Goal: Feedback & Contribution: Leave review/rating

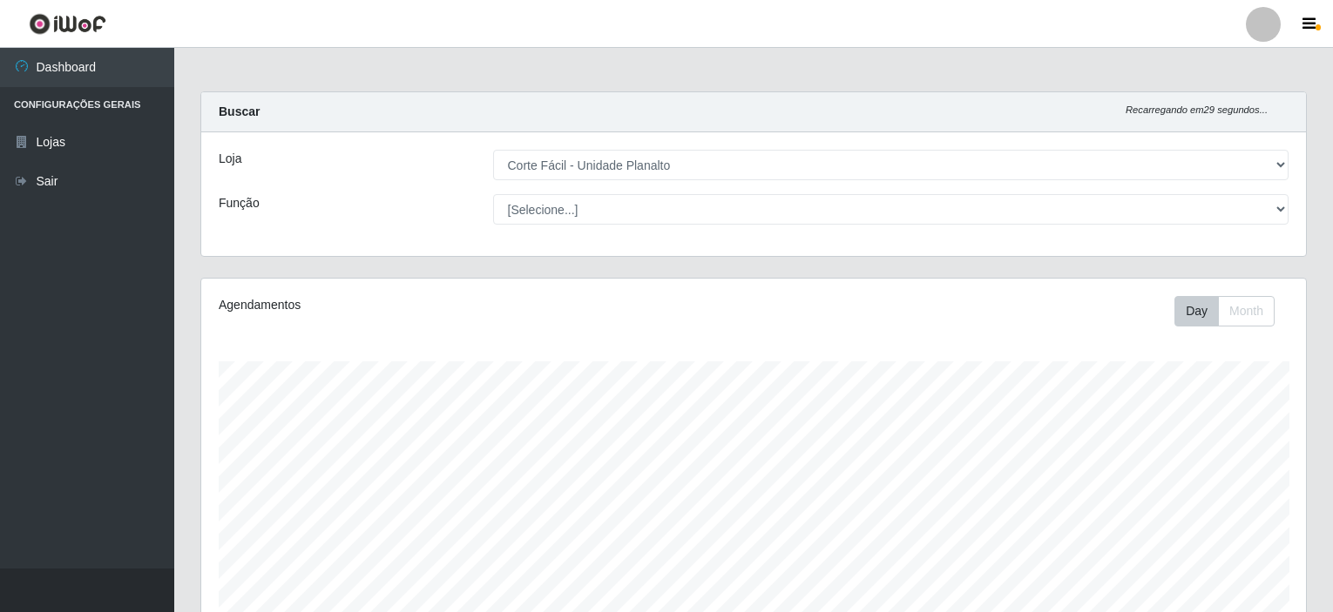
select select "202"
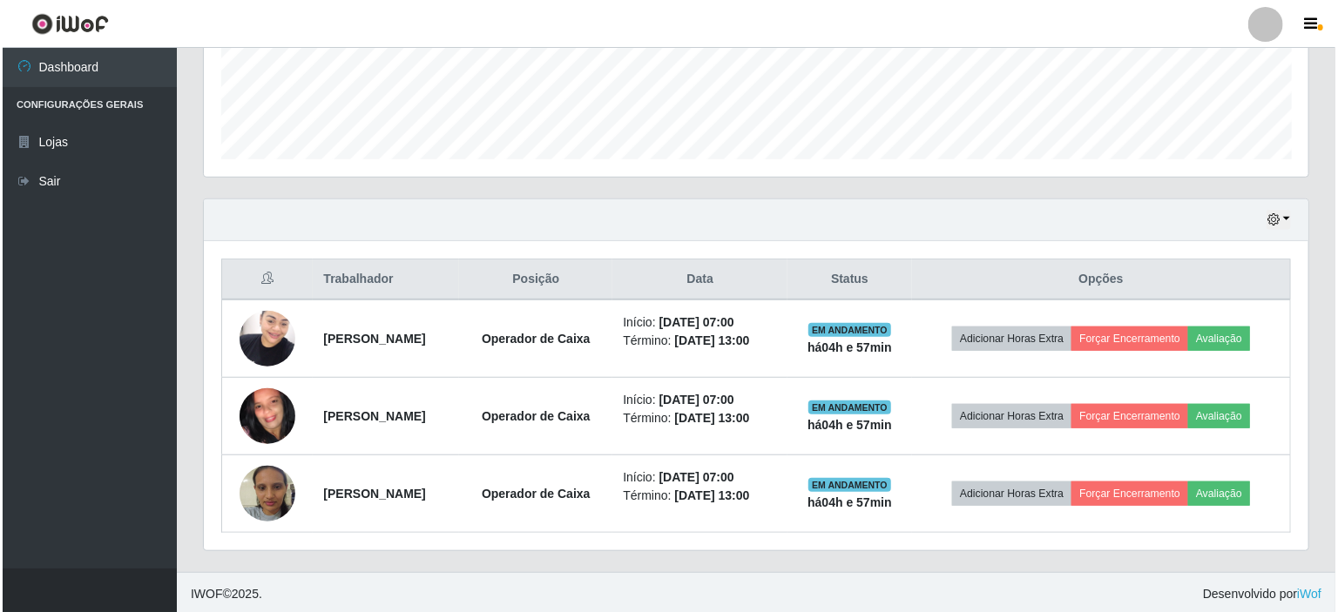
scroll to position [362, 1105]
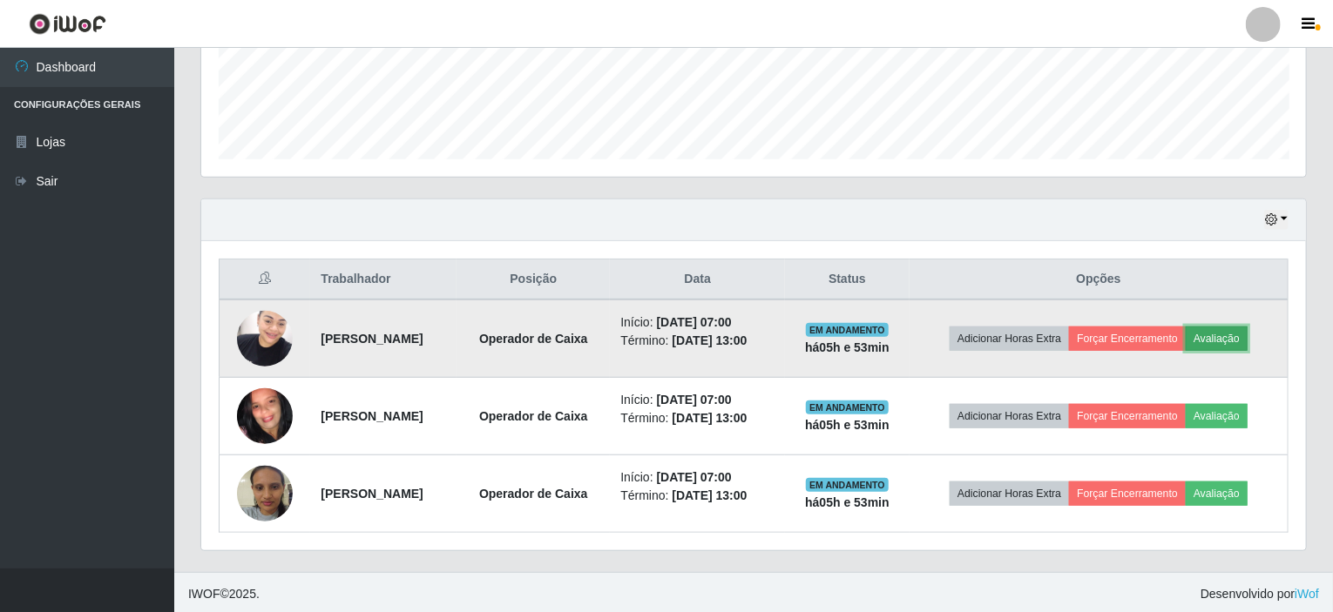
click at [1248, 328] on button "Avaliação" at bounding box center [1217, 339] width 62 height 24
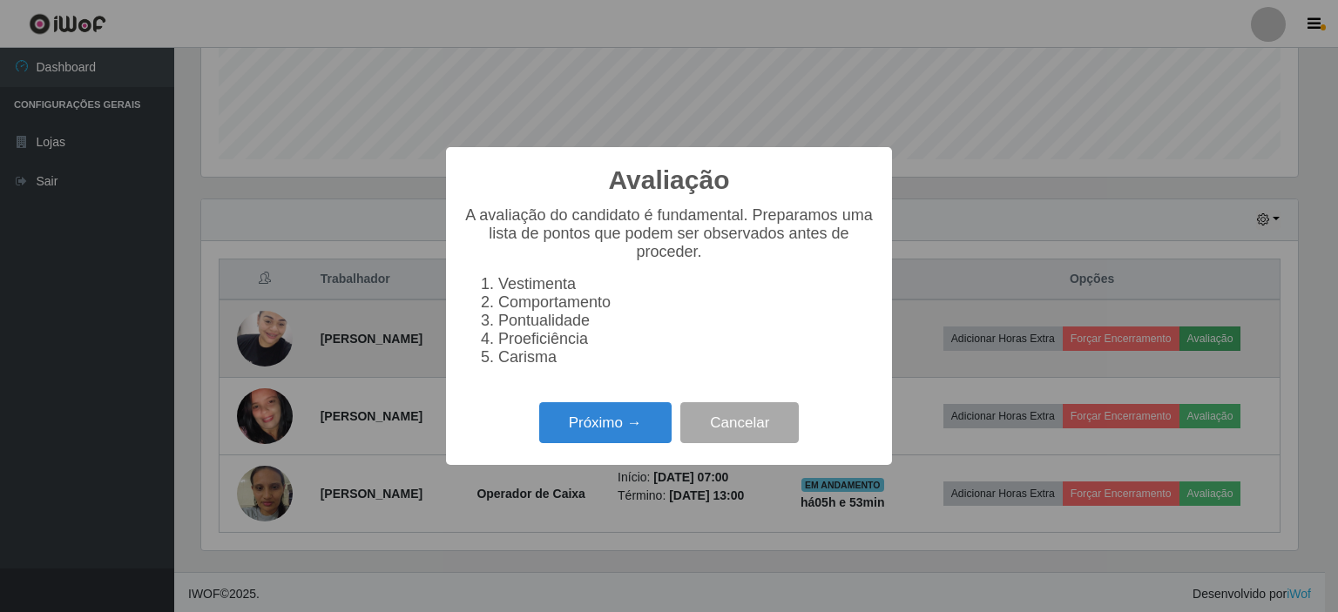
scroll to position [362, 1098]
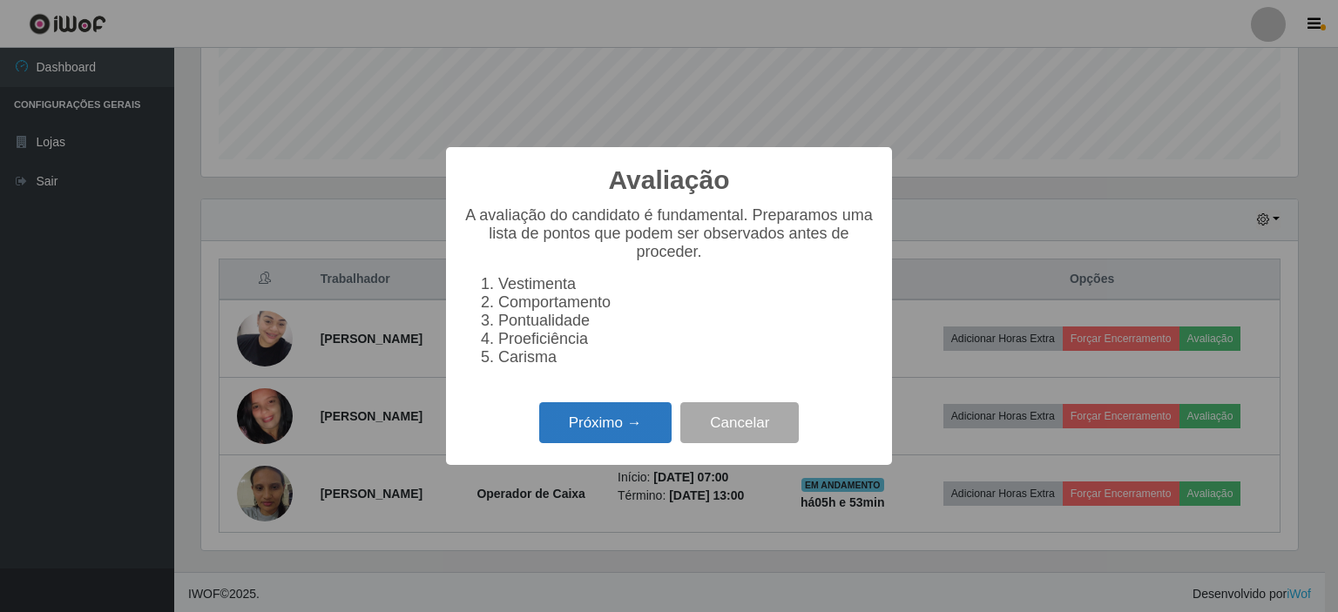
click at [547, 430] on button "Próximo →" at bounding box center [605, 423] width 132 height 41
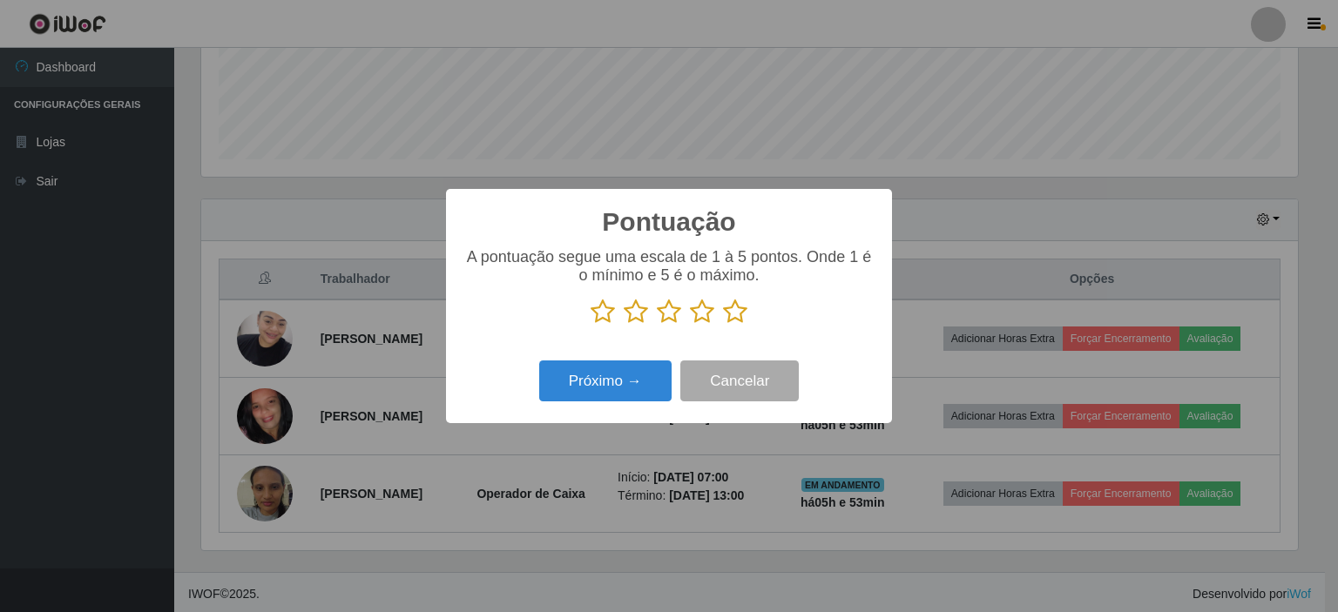
click at [735, 309] on icon at bounding box center [735, 312] width 24 height 26
click at [723, 325] on input "radio" at bounding box center [723, 325] width 0 height 0
click at [642, 384] on button "Próximo →" at bounding box center [605, 381] width 132 height 41
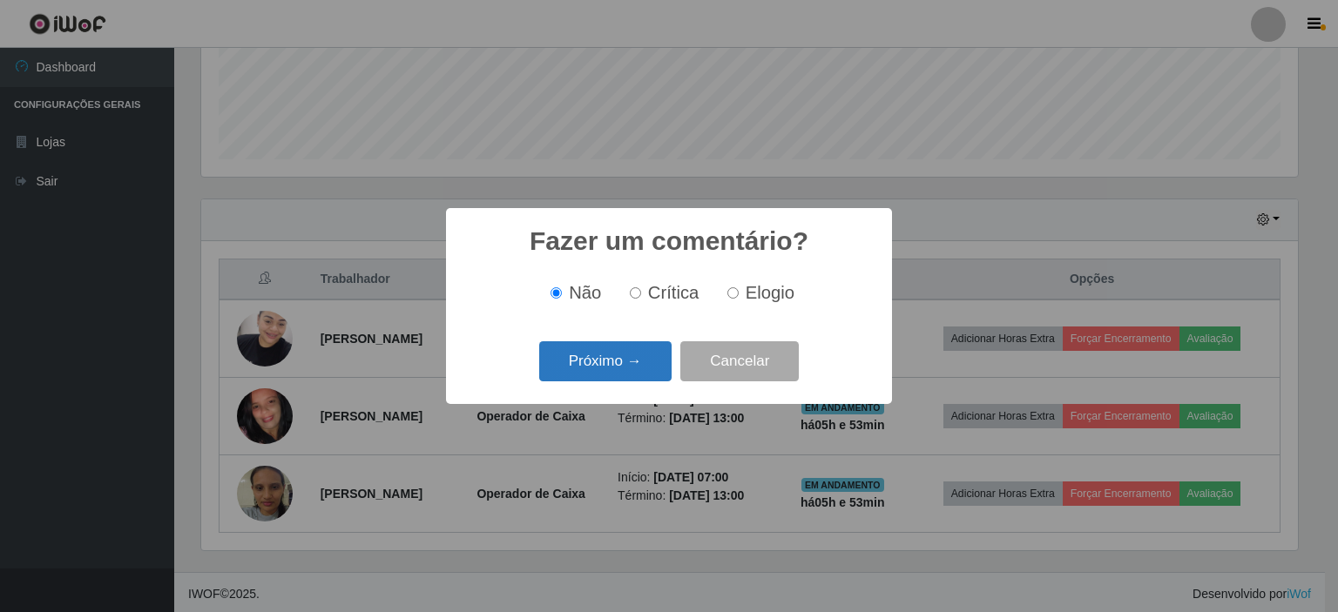
click at [653, 371] on button "Próximo →" at bounding box center [605, 362] width 132 height 41
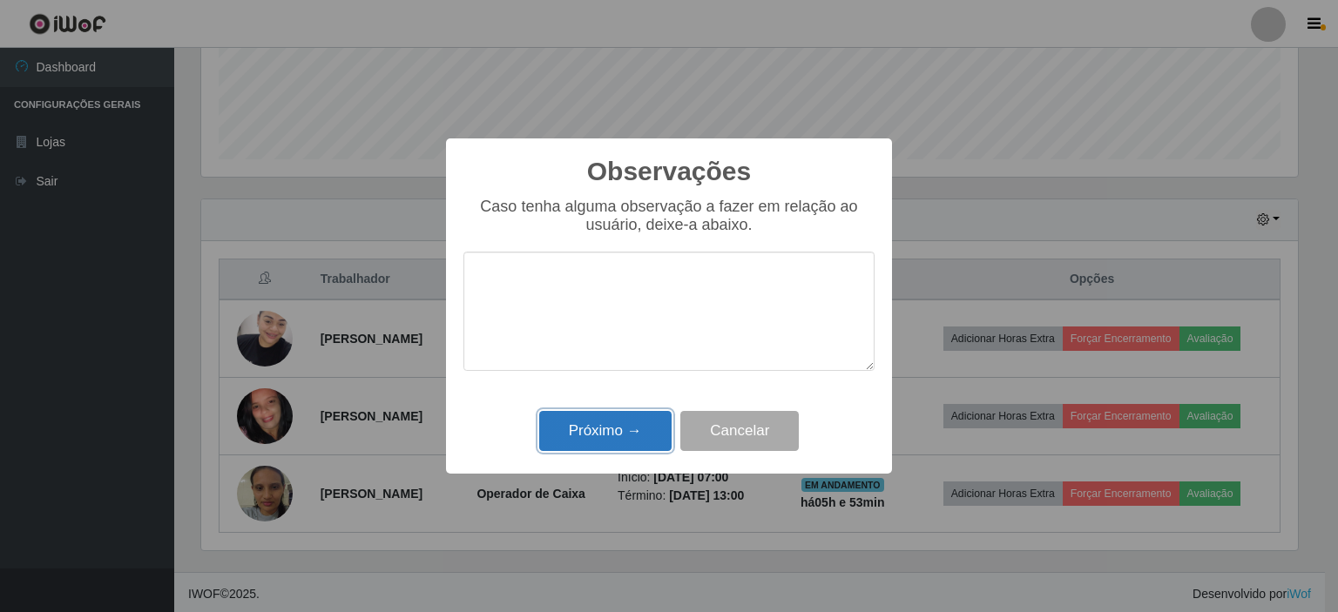
click at [631, 430] on button "Próximo →" at bounding box center [605, 431] width 132 height 41
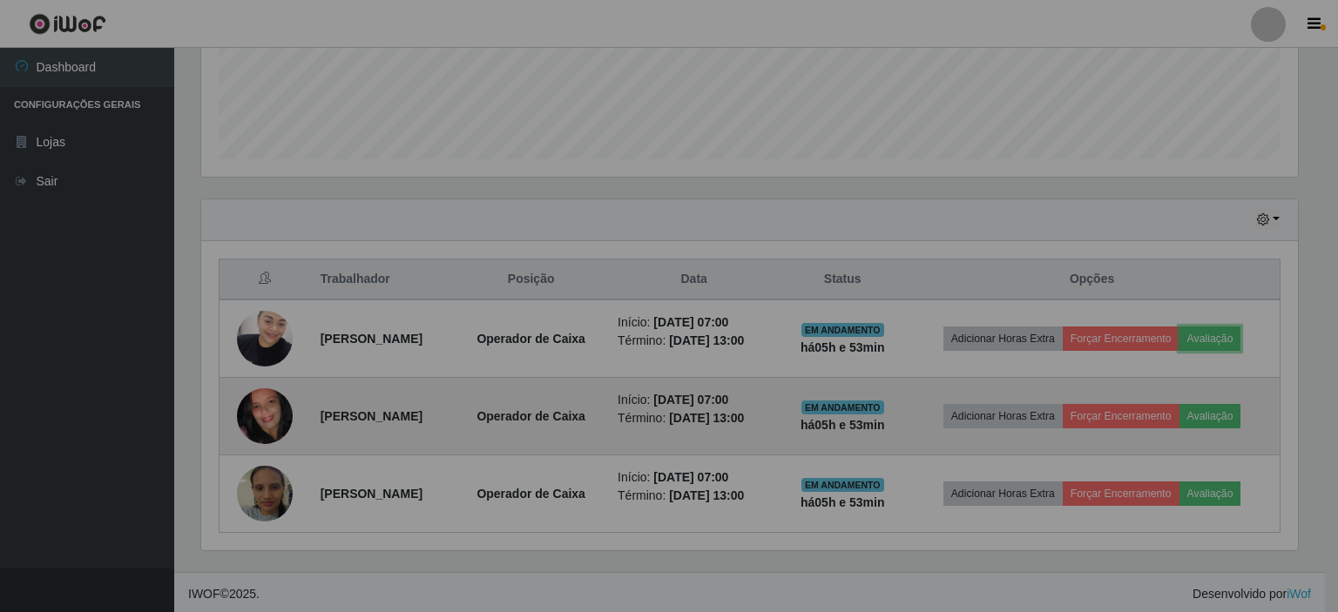
scroll to position [362, 1105]
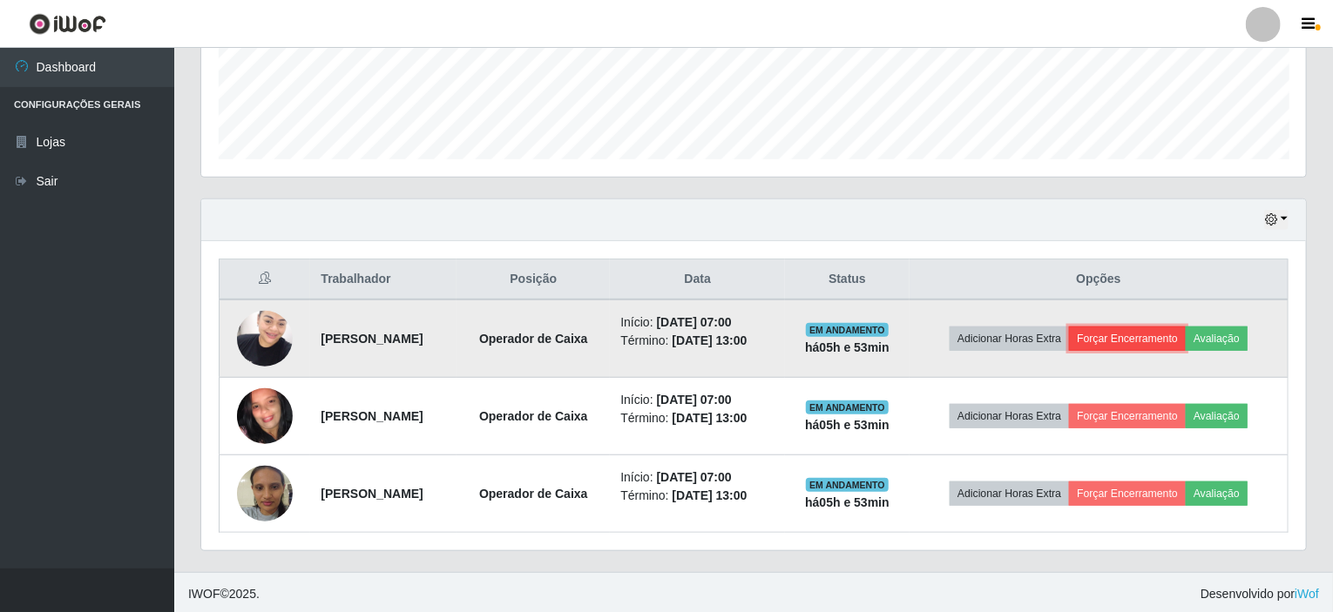
click at [1131, 334] on button "Forçar Encerramento" at bounding box center [1127, 339] width 117 height 24
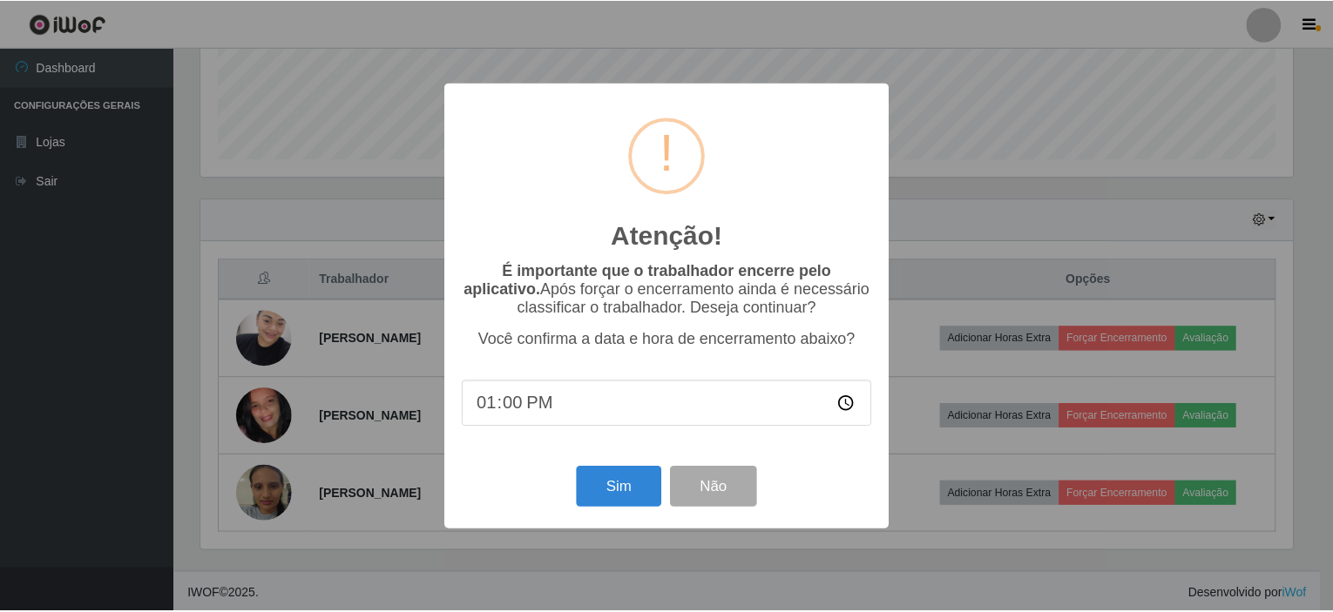
scroll to position [362, 1098]
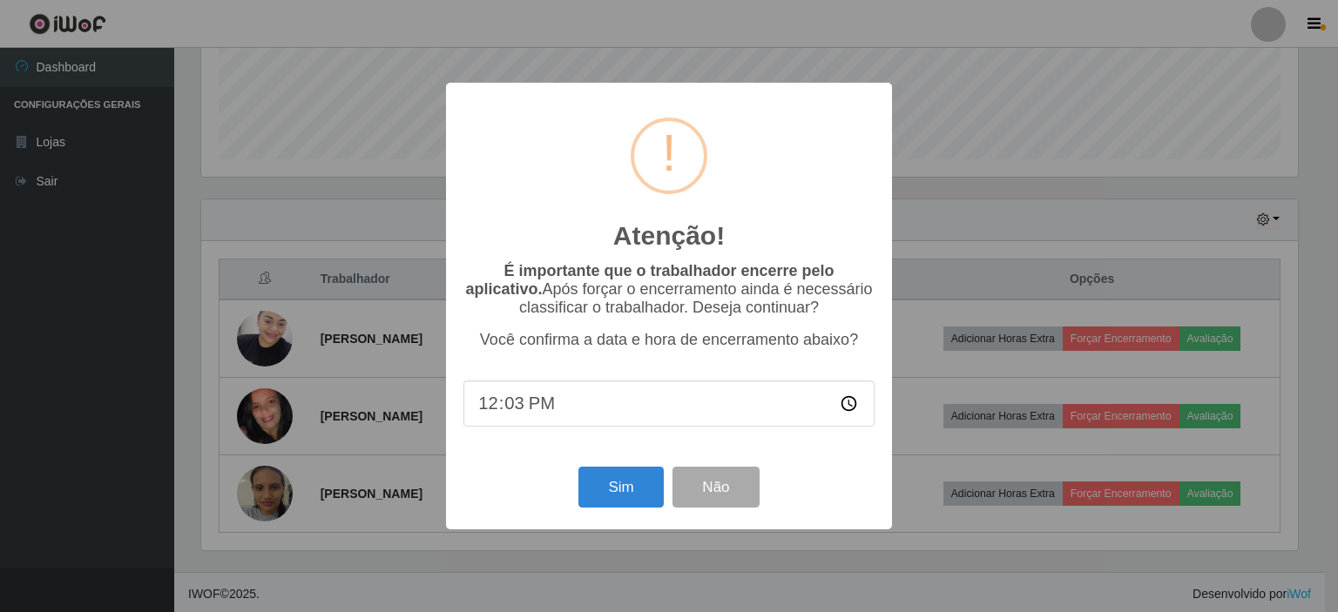
type input "12:37"
click at [627, 504] on button "Sim" at bounding box center [621, 487] width 85 height 41
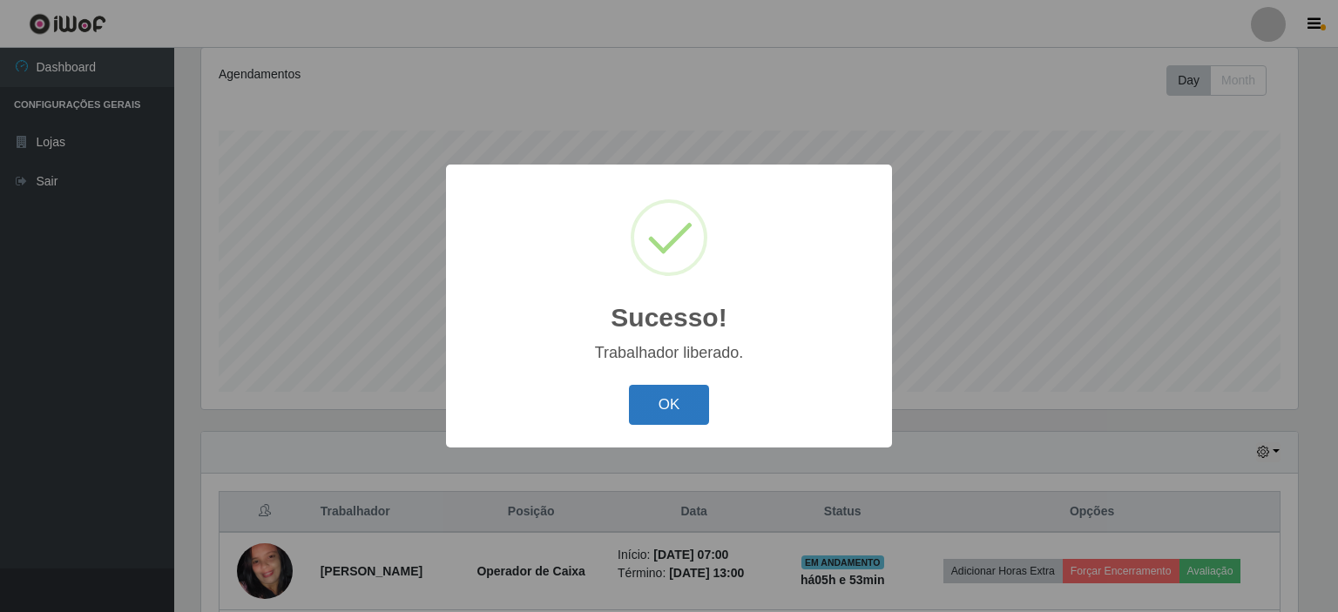
click at [688, 424] on button "OK" at bounding box center [669, 405] width 81 height 41
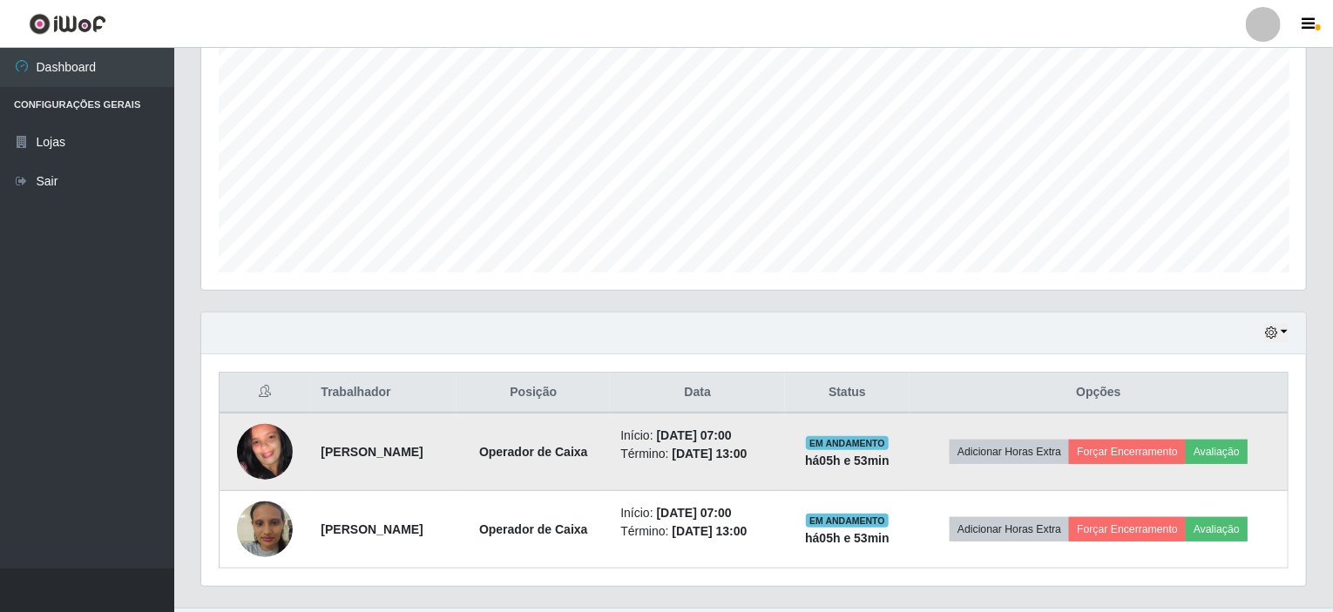
scroll to position [386, 0]
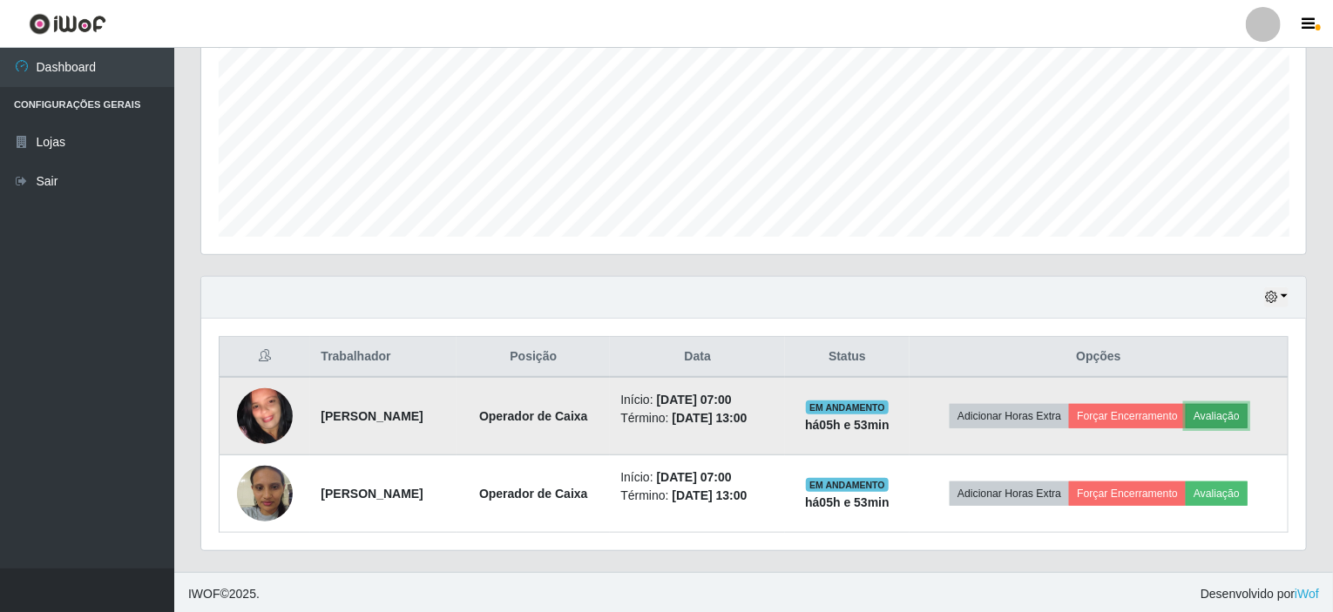
click at [1237, 416] on button "Avaliação" at bounding box center [1217, 416] width 62 height 24
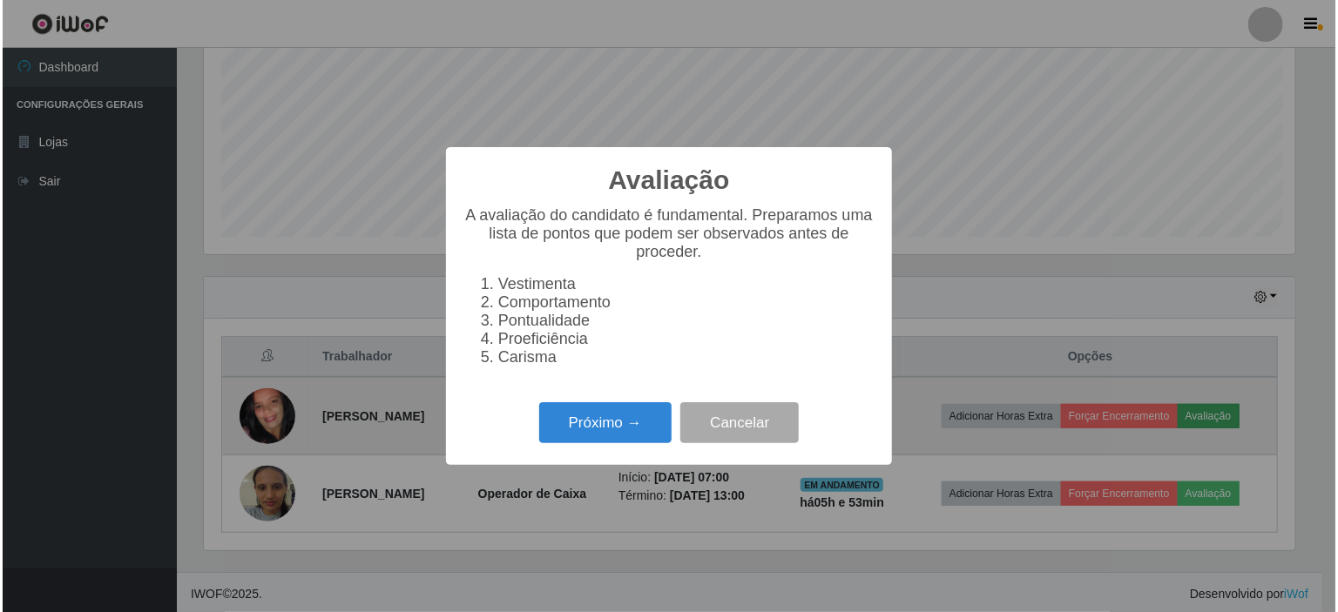
scroll to position [362, 1098]
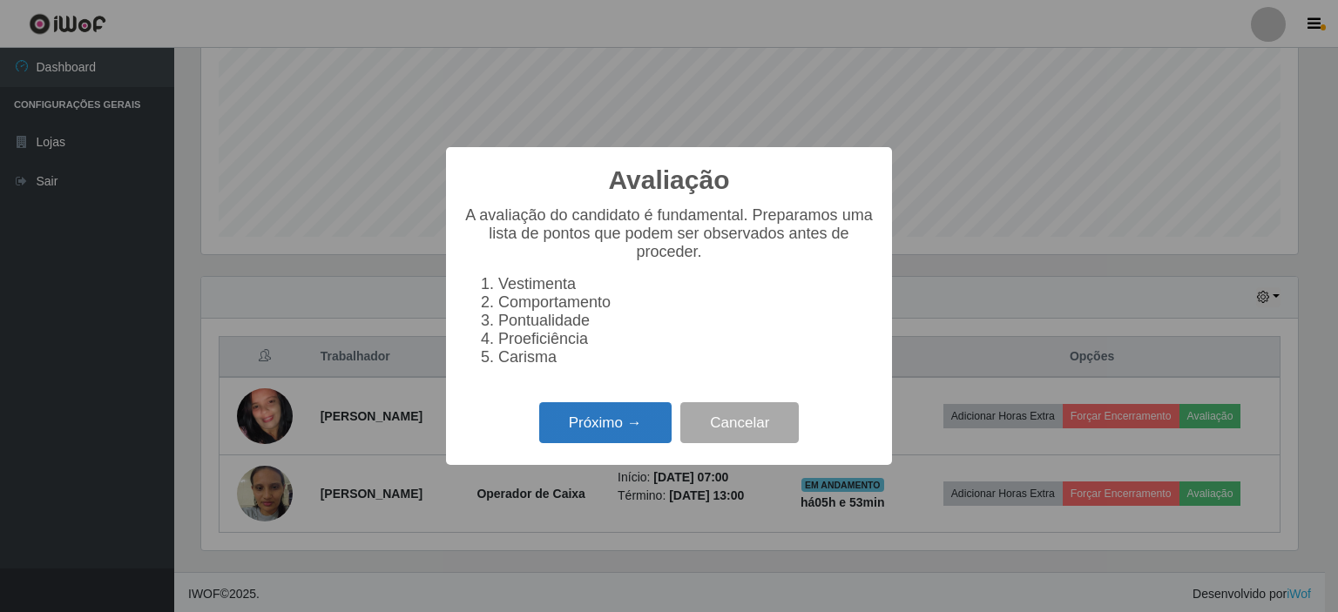
click at [672, 428] on button "Próximo →" at bounding box center [605, 423] width 132 height 41
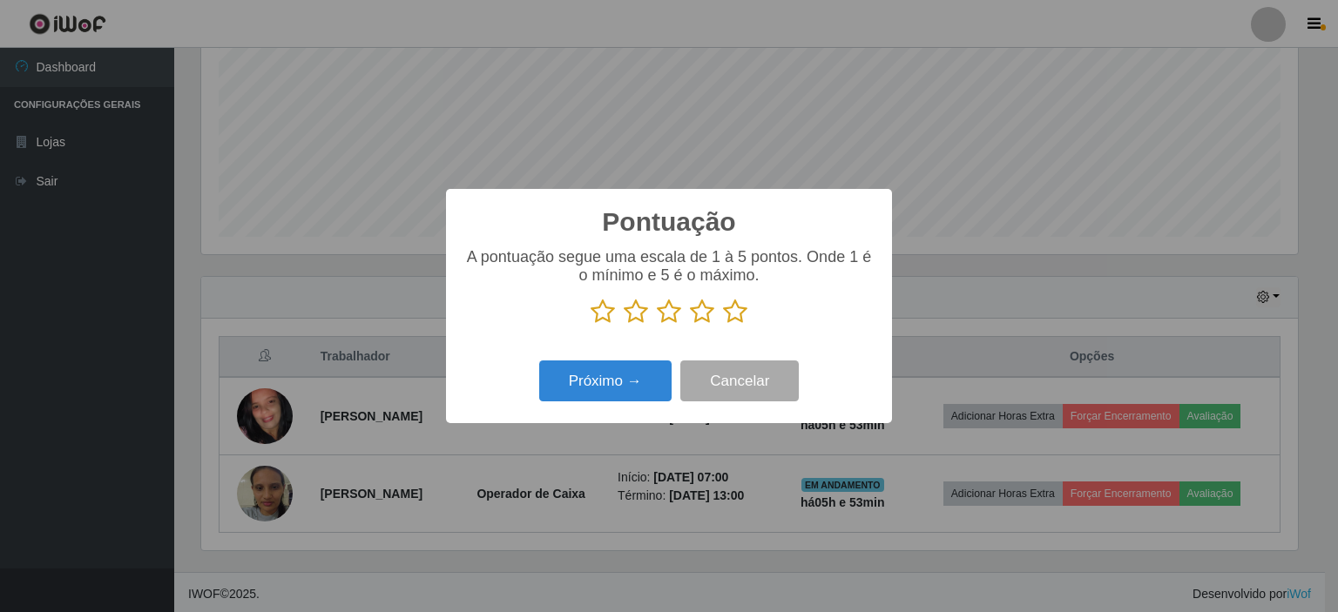
click at [732, 312] on icon at bounding box center [735, 312] width 24 height 26
click at [723, 325] on input "radio" at bounding box center [723, 325] width 0 height 0
click at [619, 377] on button "Próximo →" at bounding box center [605, 381] width 132 height 41
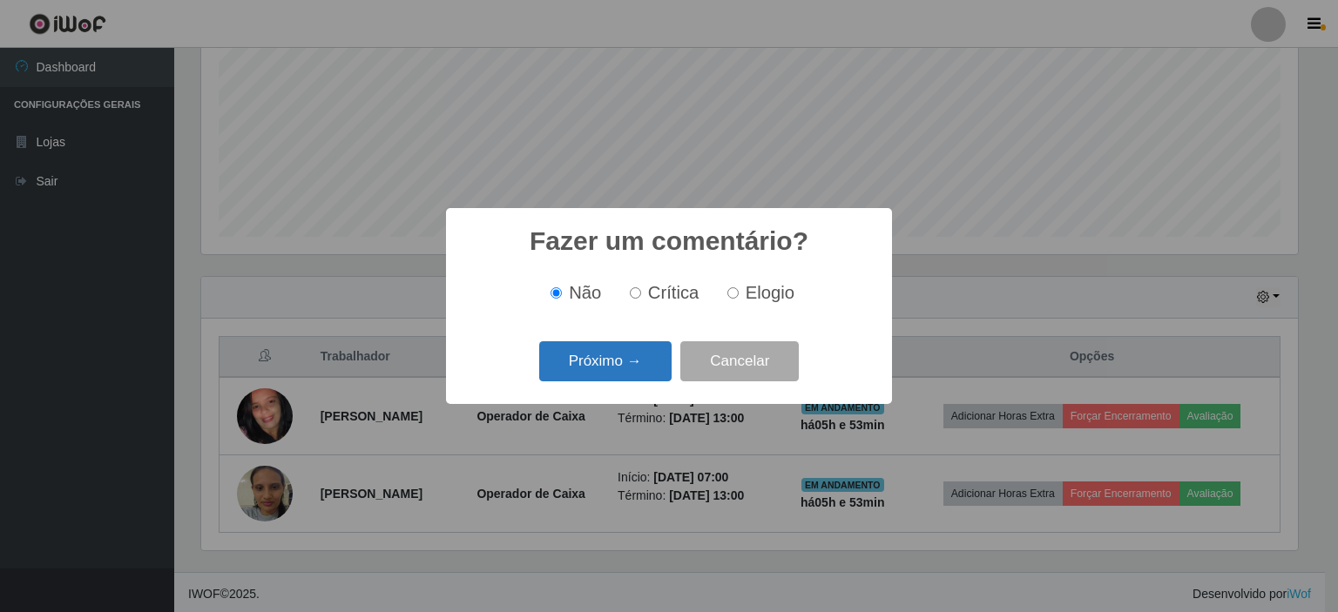
click at [624, 371] on button "Próximo →" at bounding box center [605, 362] width 132 height 41
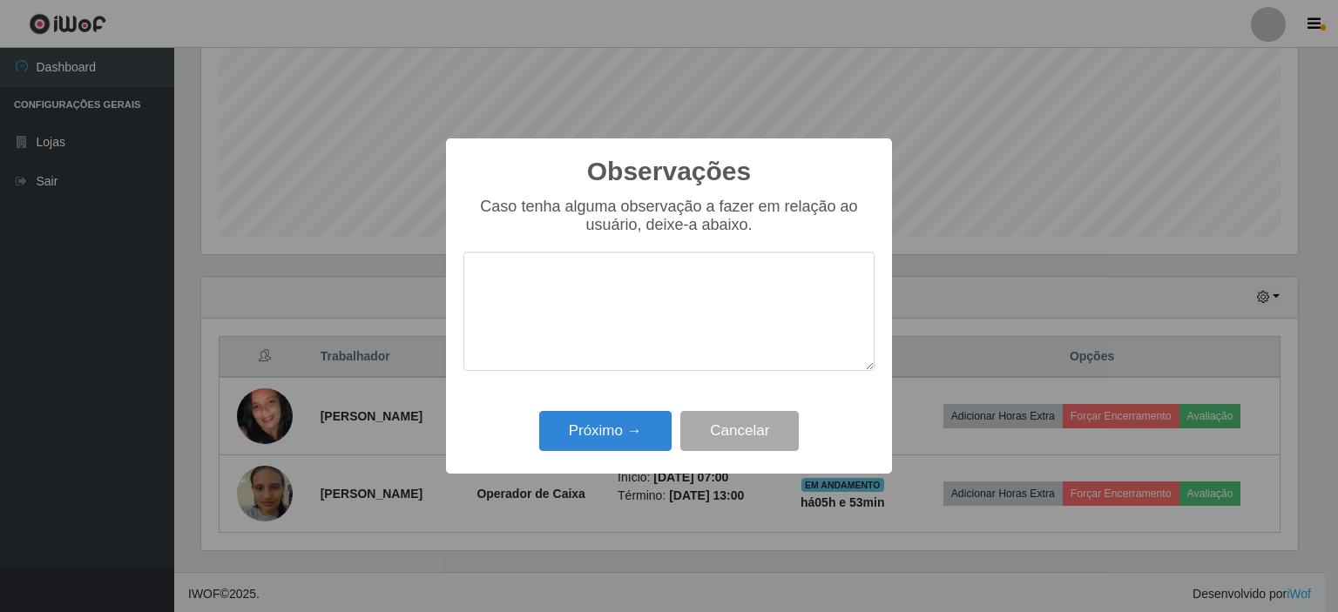
click at [653, 317] on textarea at bounding box center [669, 311] width 411 height 119
type textarea "PROATIVA"
click at [640, 424] on button "Próximo →" at bounding box center [605, 431] width 132 height 41
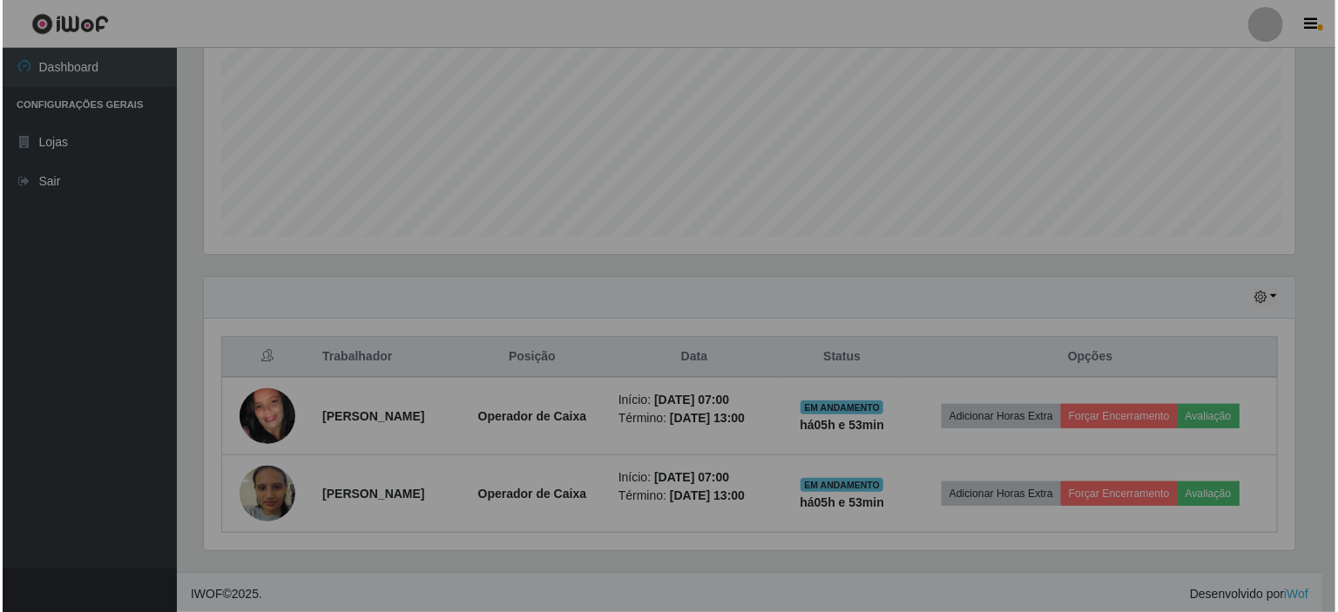
scroll to position [362, 1105]
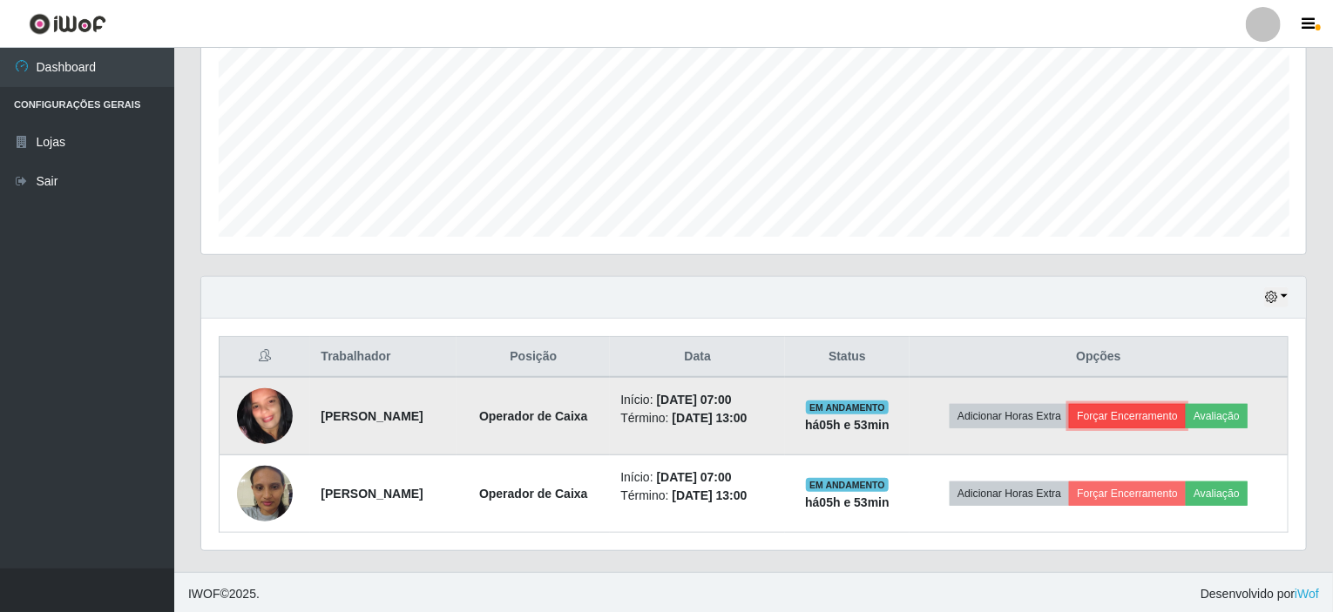
click at [1169, 417] on button "Forçar Encerramento" at bounding box center [1127, 416] width 117 height 24
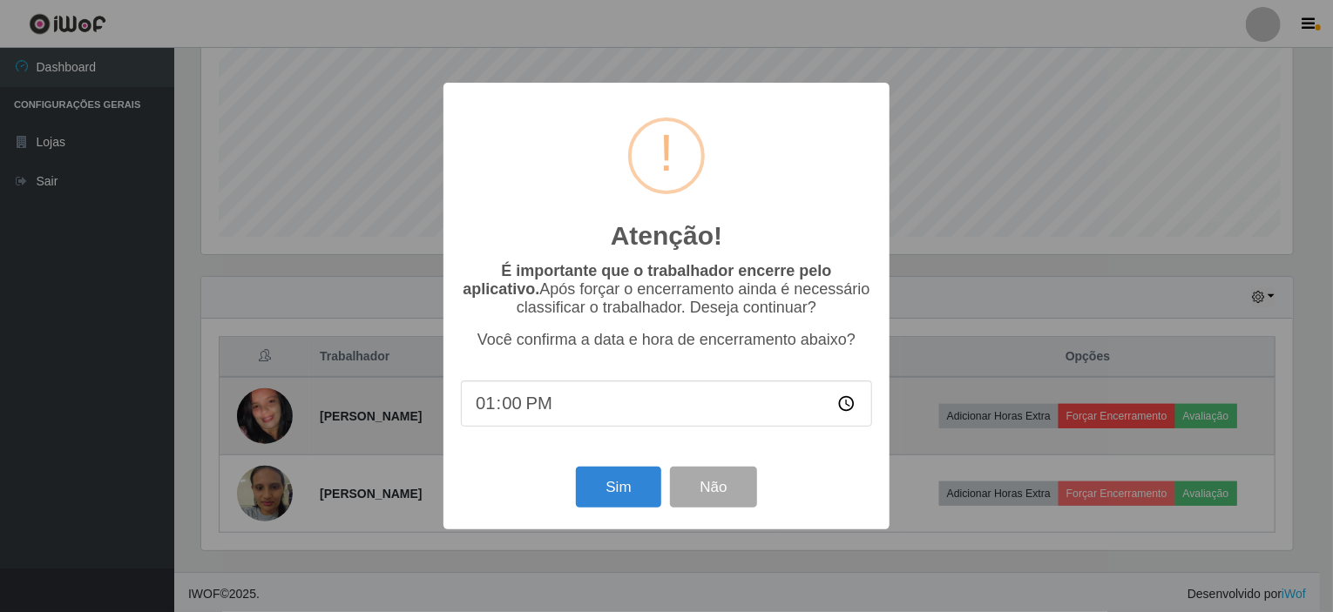
scroll to position [362, 1098]
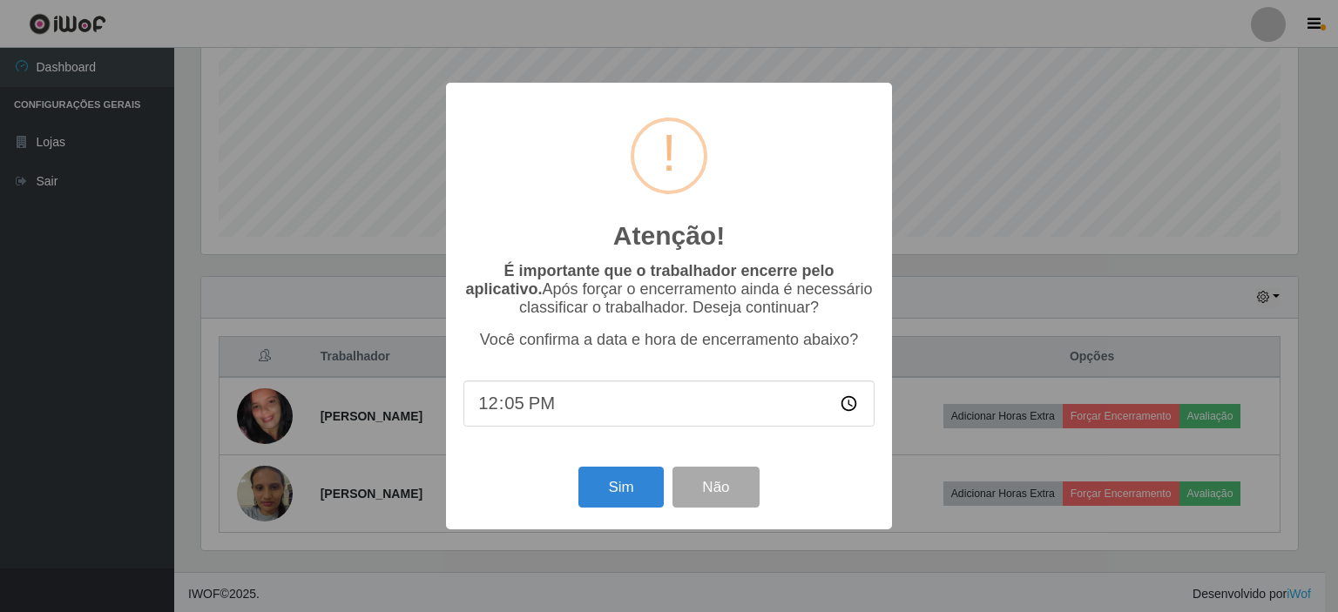
type input "12:50"
click at [633, 478] on button "Sim" at bounding box center [621, 487] width 85 height 41
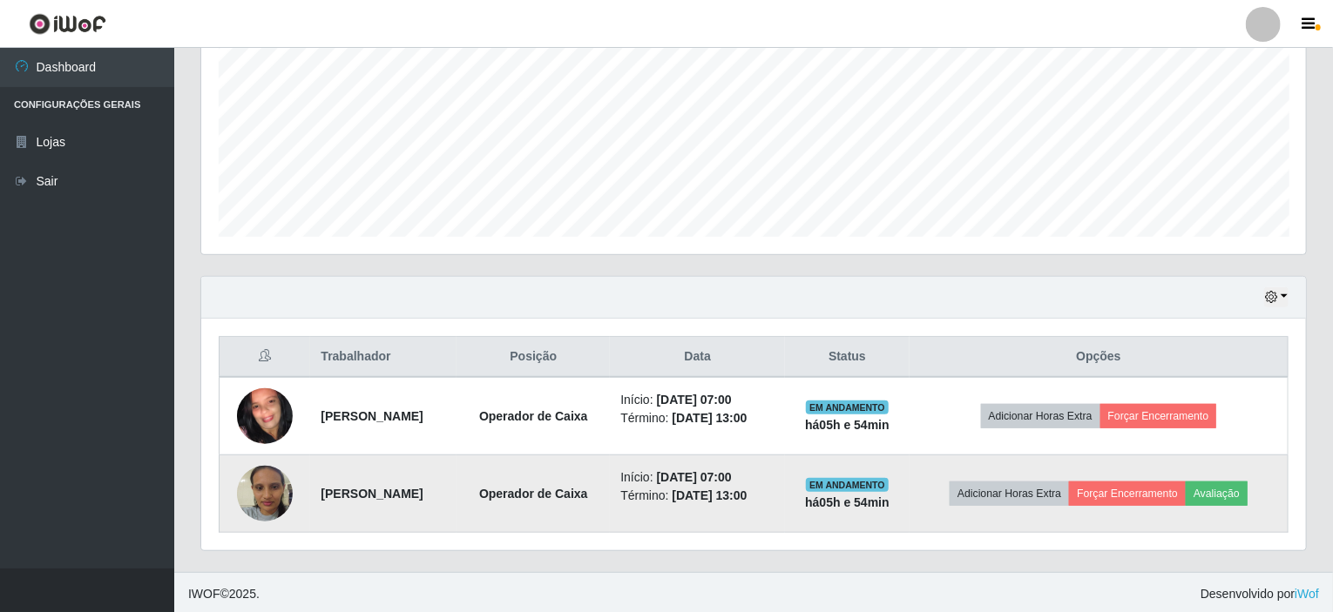
scroll to position [0, 0]
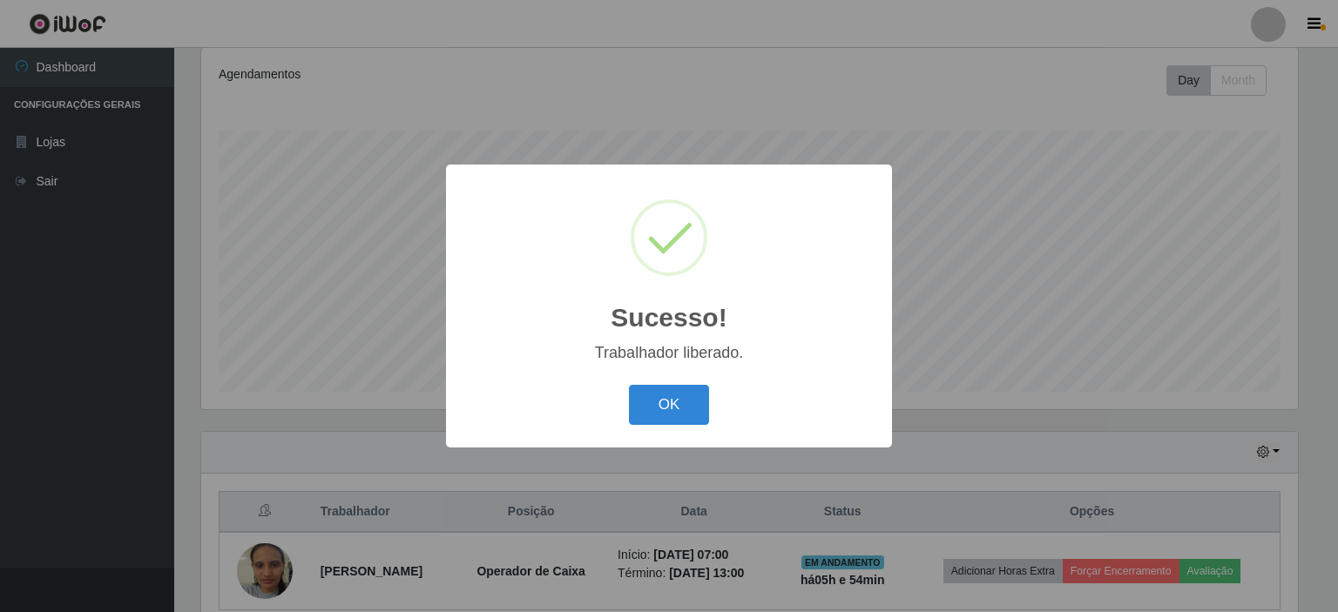
click at [687, 411] on button "OK" at bounding box center [669, 405] width 81 height 41
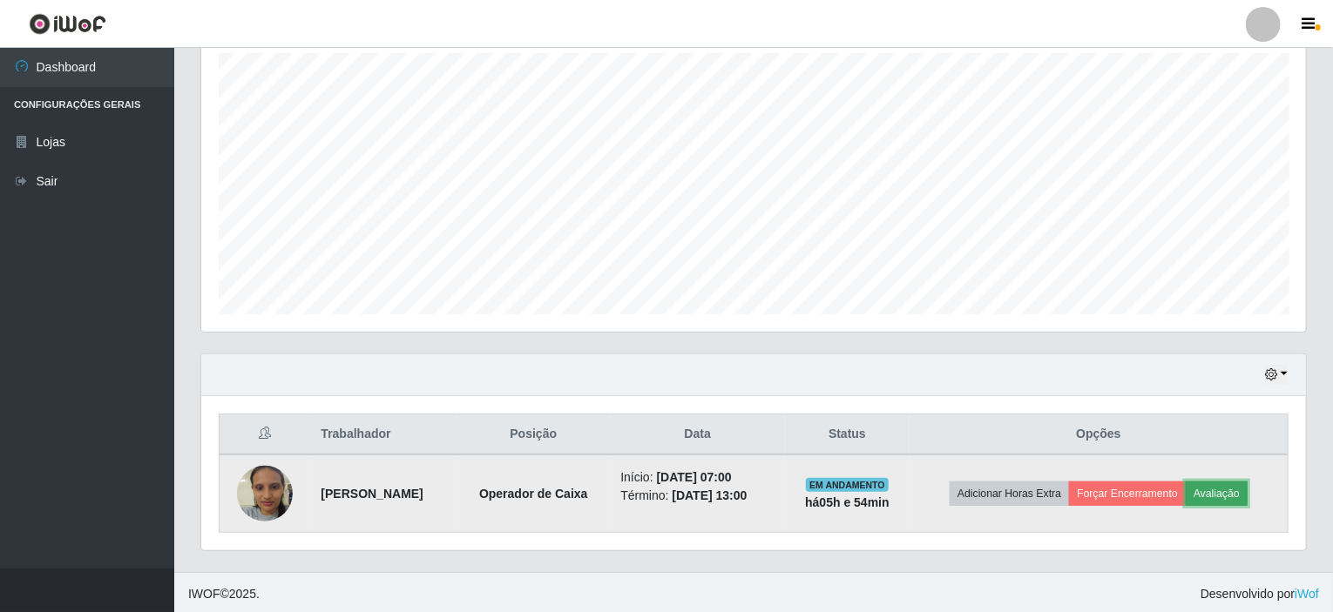
click at [1248, 493] on button "Avaliação" at bounding box center [1217, 494] width 62 height 24
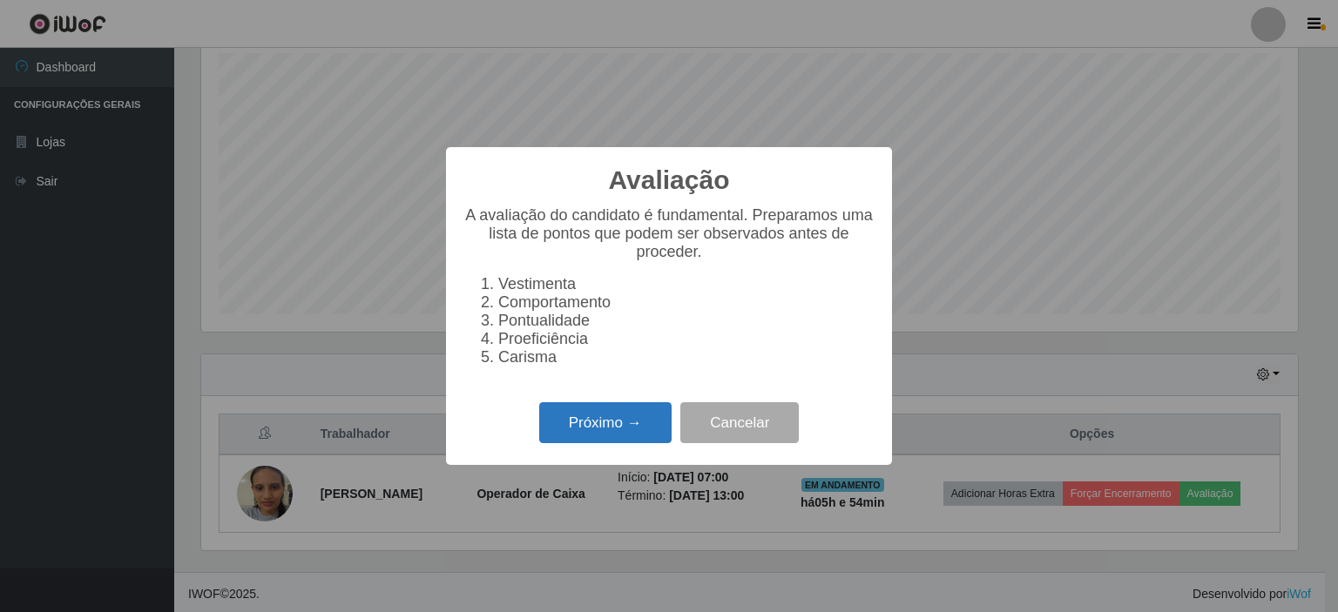
click at [643, 427] on button "Próximo →" at bounding box center [605, 423] width 132 height 41
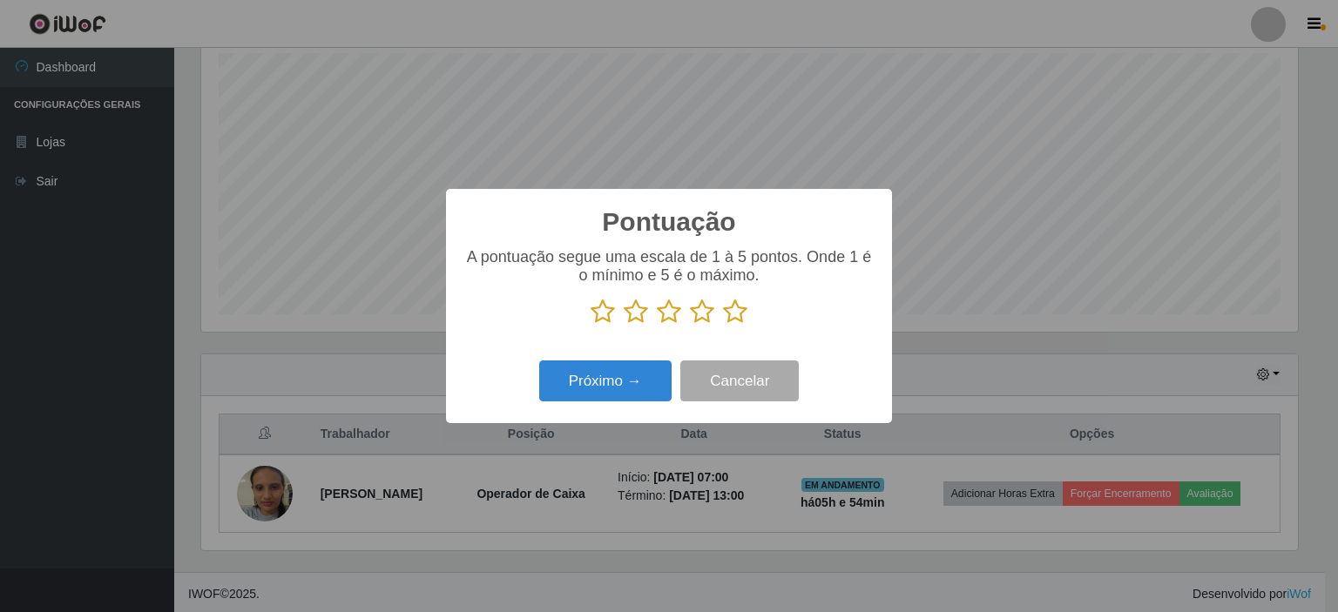
click at [739, 320] on icon at bounding box center [735, 312] width 24 height 26
click at [723, 325] on input "radio" at bounding box center [723, 325] width 0 height 0
click at [645, 382] on button "Próximo →" at bounding box center [605, 381] width 132 height 41
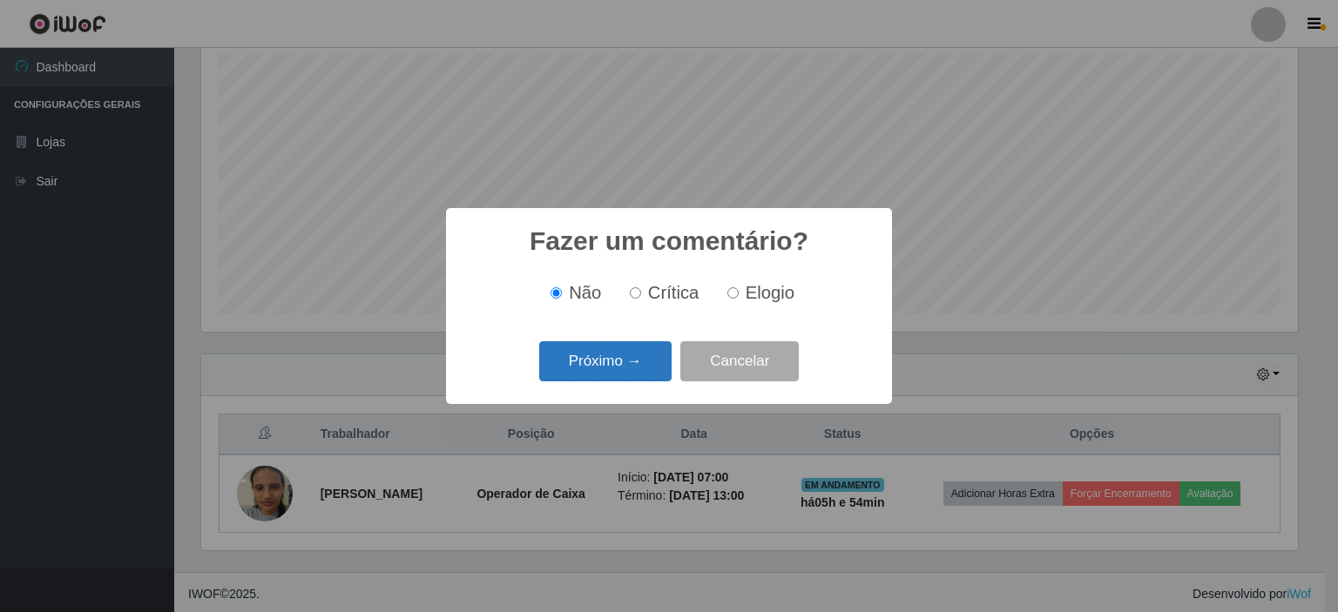
click at [656, 354] on button "Próximo →" at bounding box center [605, 362] width 132 height 41
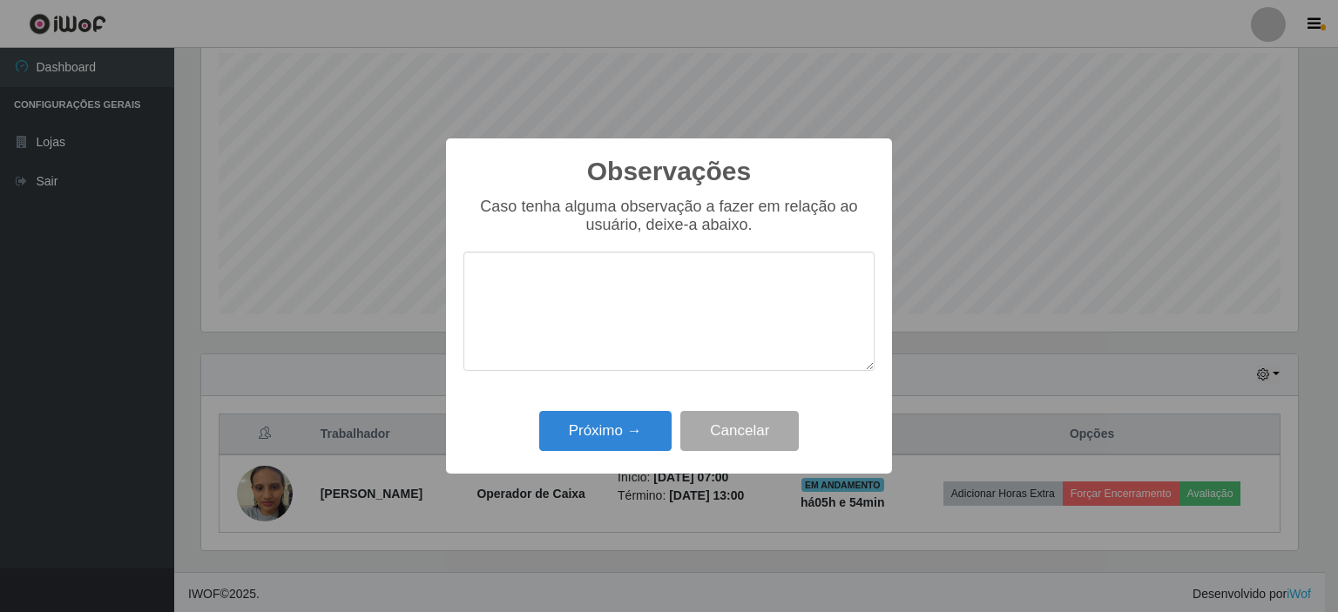
click at [649, 292] on textarea at bounding box center [669, 311] width 411 height 119
type textarea "ÓTIMO ATENDIMENTO"
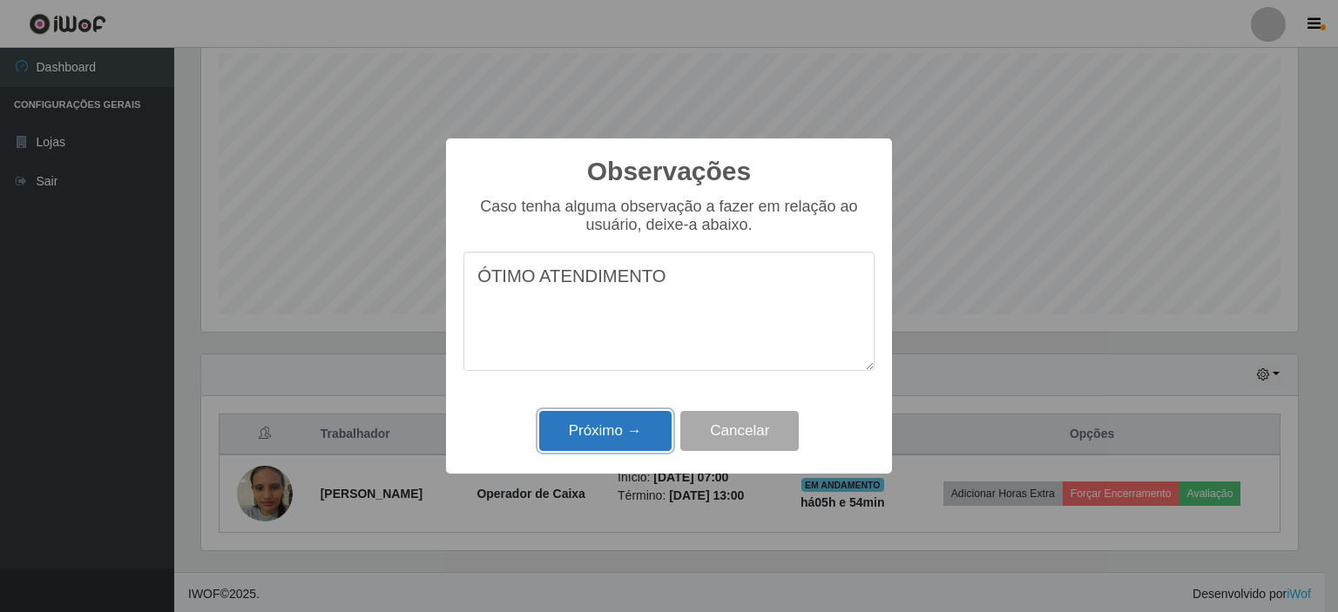
click at [592, 432] on button "Próximo →" at bounding box center [605, 431] width 132 height 41
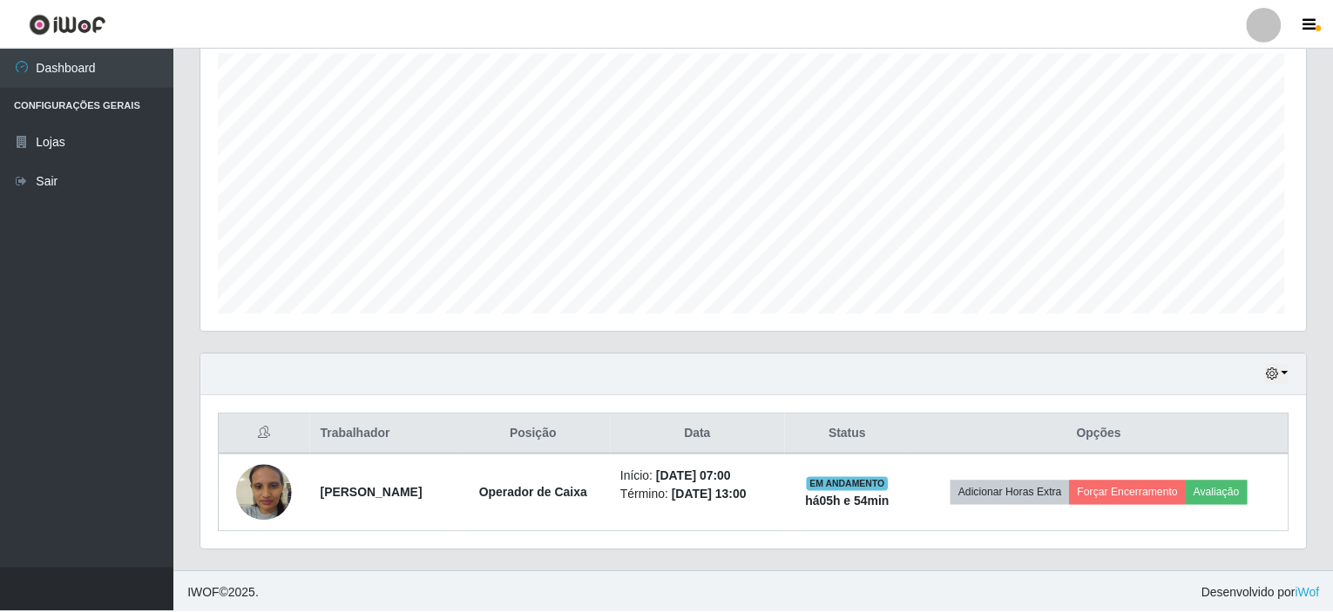
scroll to position [870895, 870151]
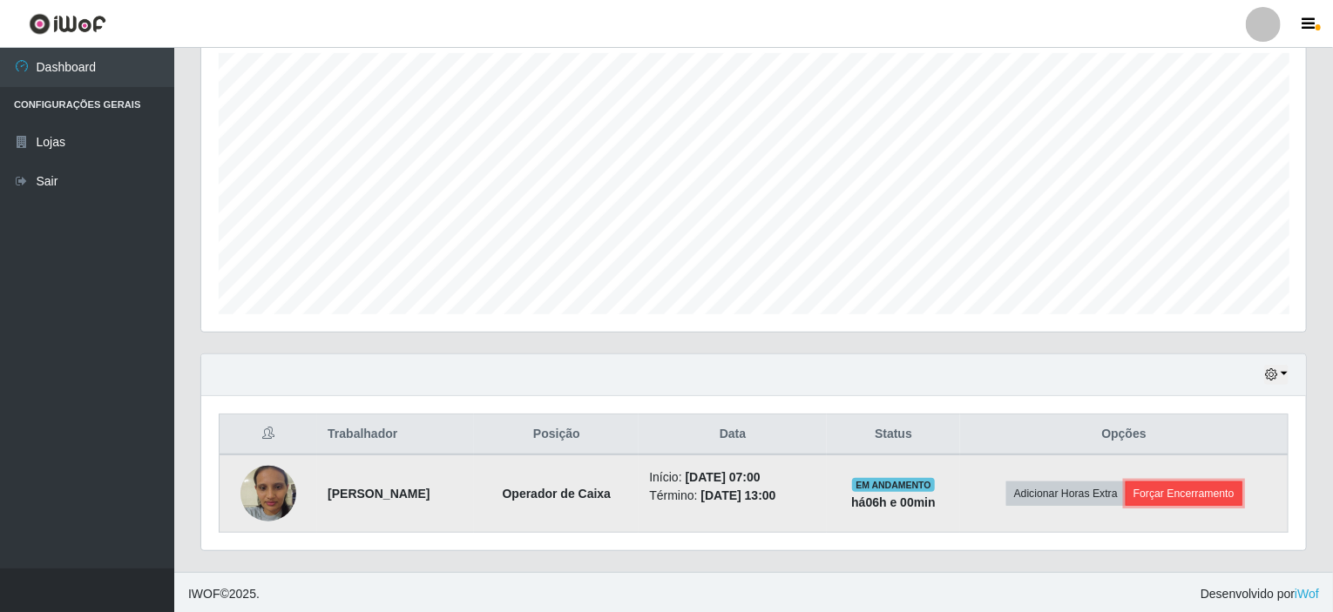
click at [1199, 483] on button "Forçar Encerramento" at bounding box center [1184, 494] width 117 height 24
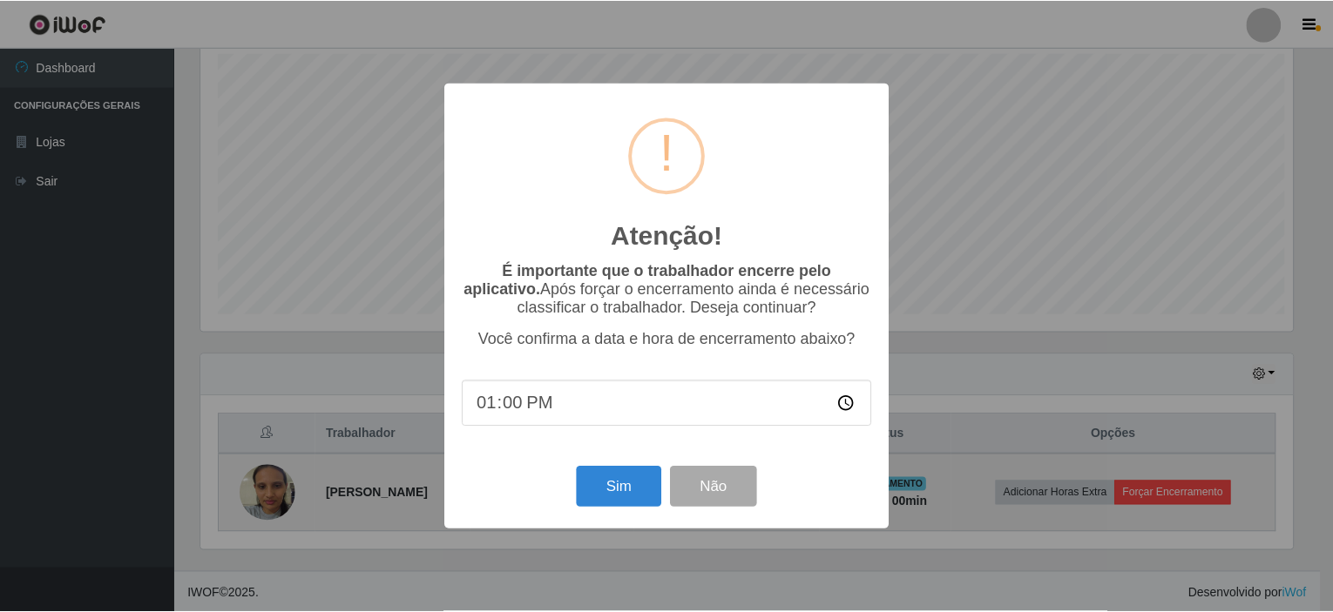
scroll to position [362, 1098]
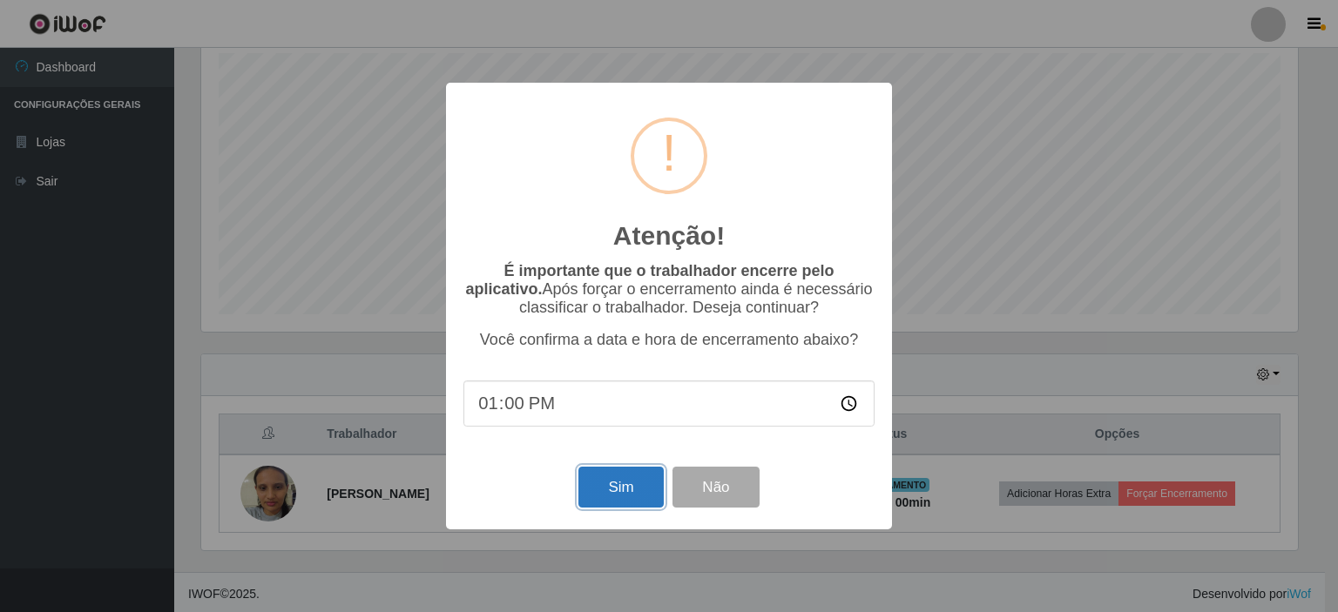
click at [616, 487] on button "Sim" at bounding box center [621, 487] width 85 height 41
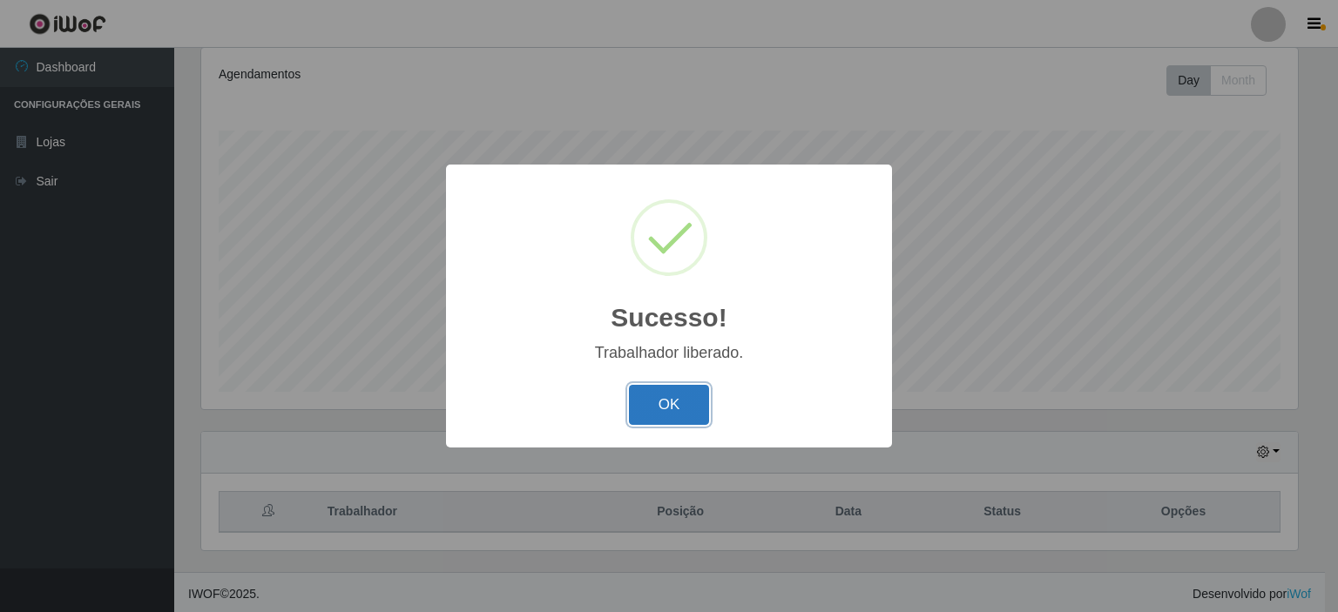
click at [689, 390] on button "OK" at bounding box center [669, 405] width 81 height 41
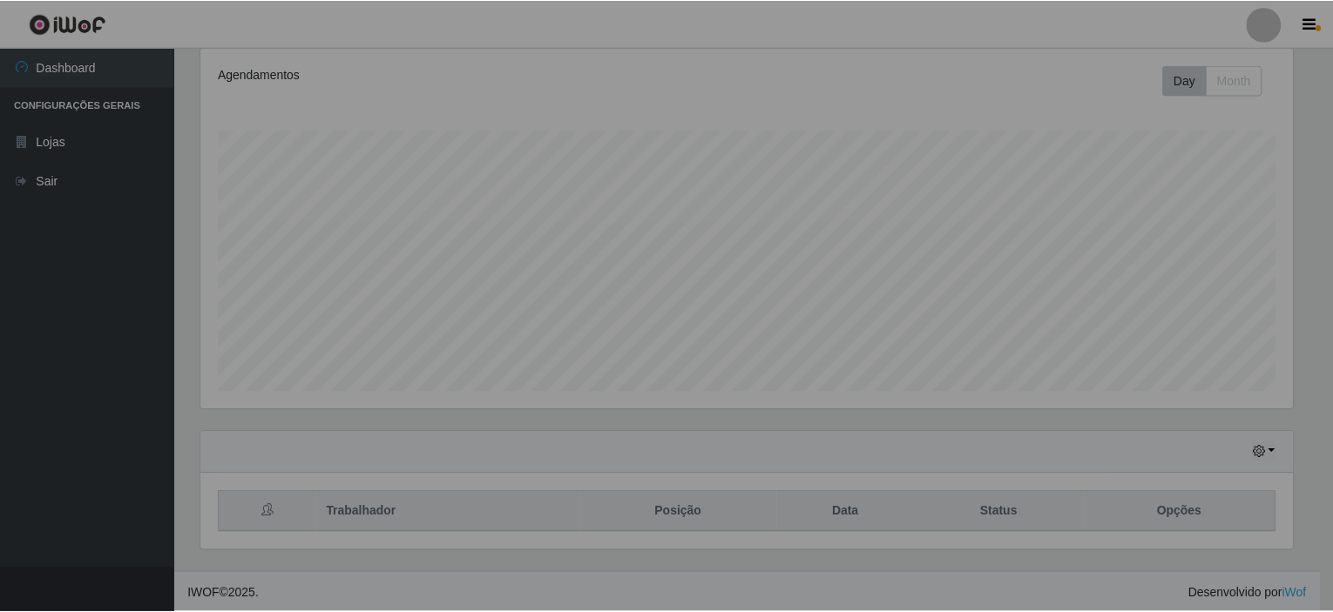
scroll to position [362, 1105]
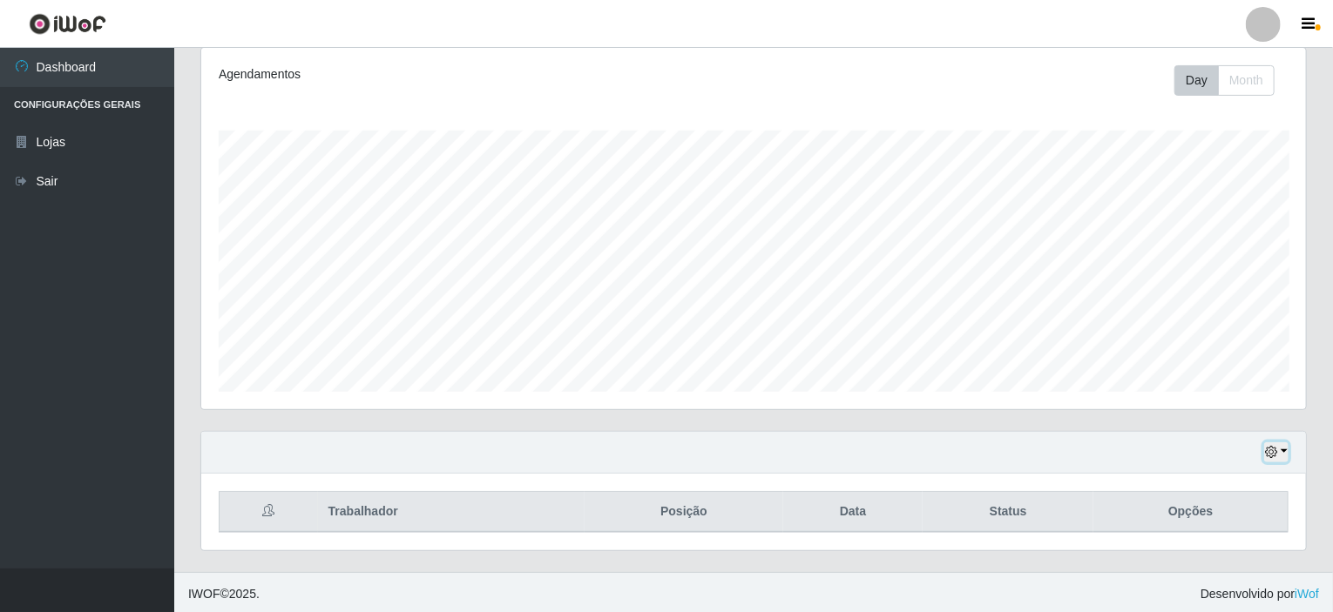
click at [1273, 446] on icon "button" at bounding box center [1271, 452] width 12 height 12
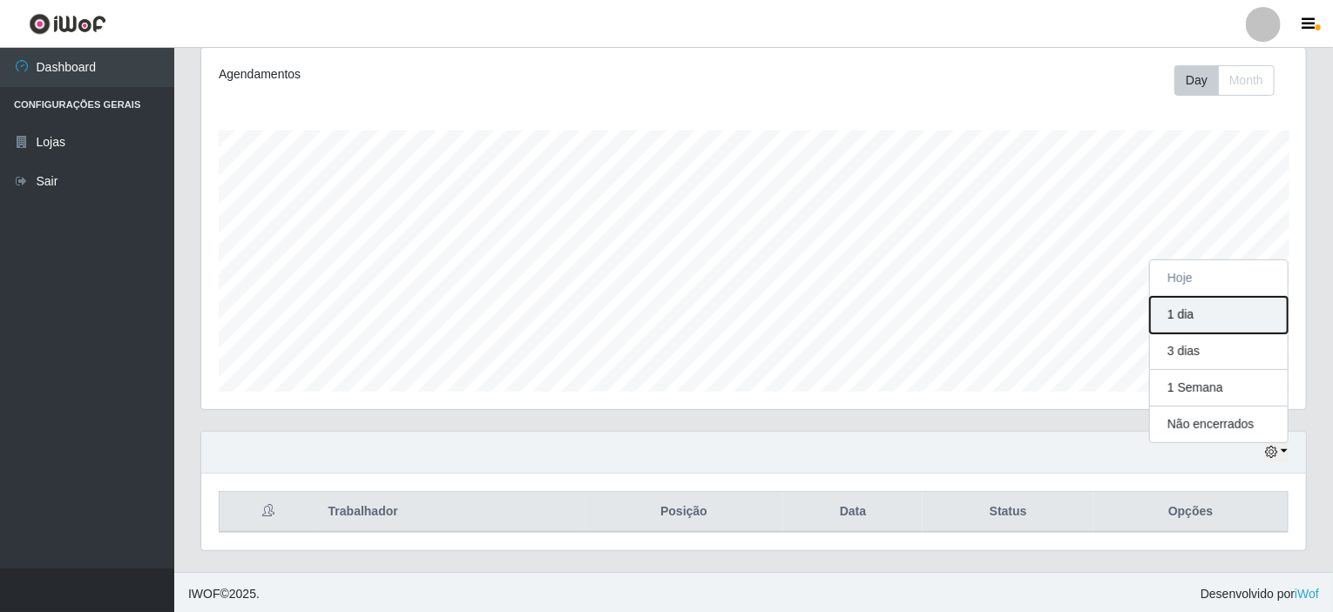
click at [1169, 316] on button "1 dia" at bounding box center [1219, 315] width 138 height 37
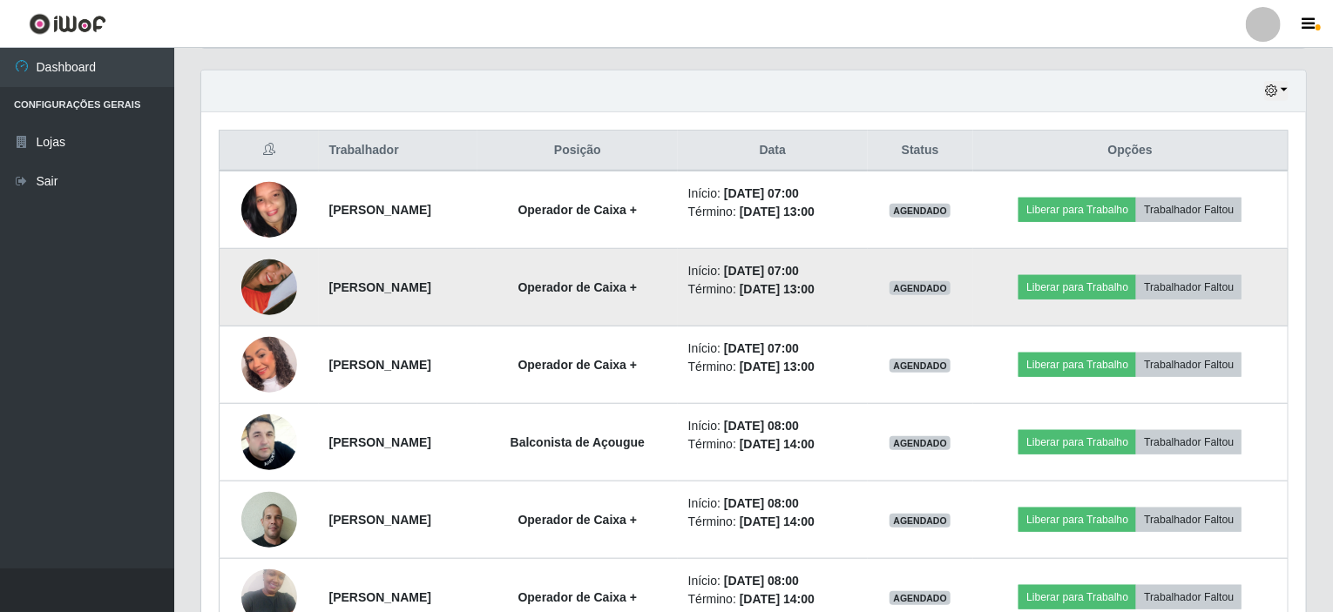
scroll to position [523, 0]
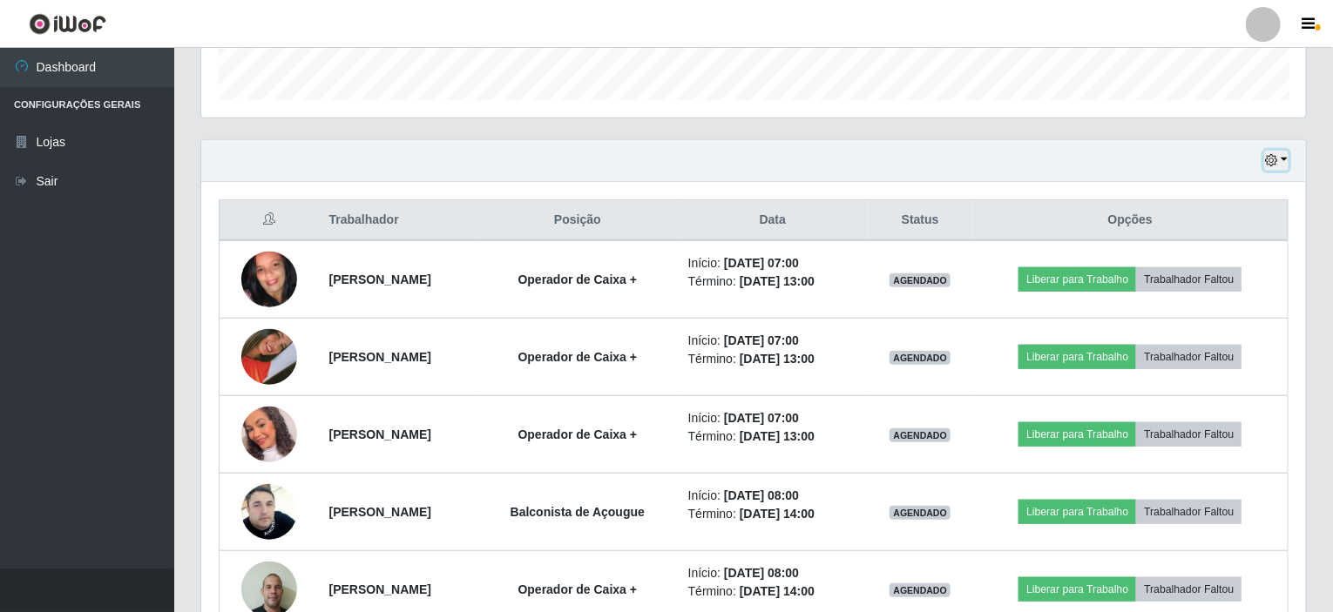
click at [1283, 157] on button "button" at bounding box center [1276, 161] width 24 height 20
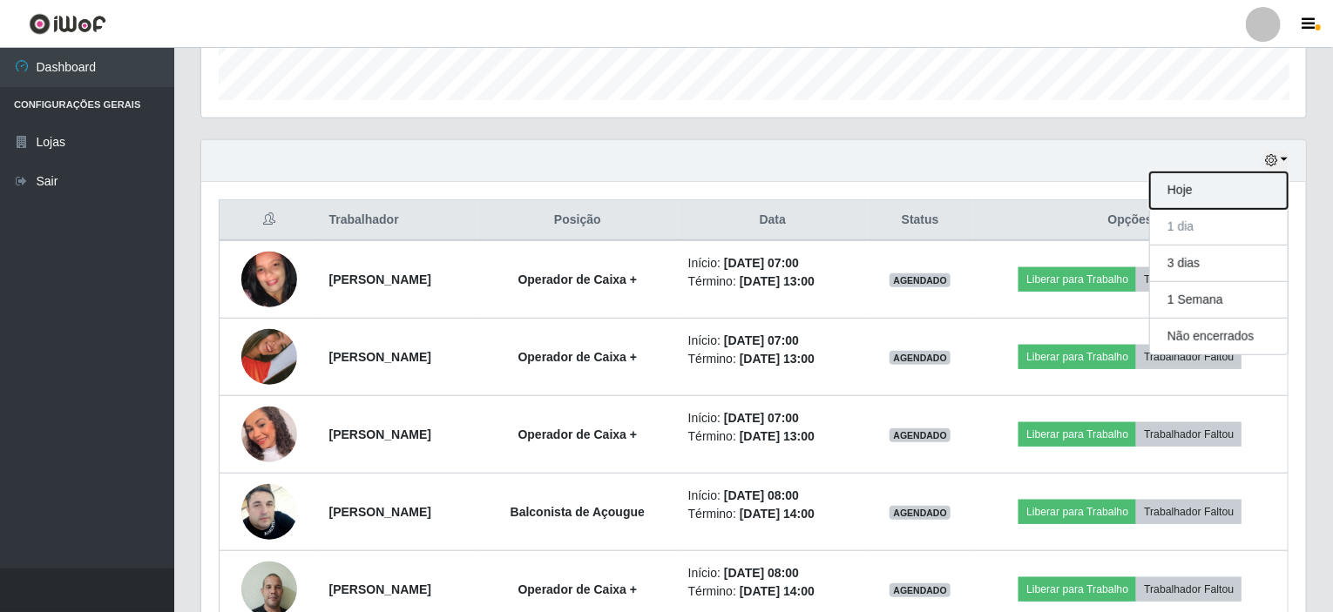
click at [1192, 195] on button "Hoje" at bounding box center [1219, 191] width 138 height 37
